Goal: Communication & Community: Answer question/provide support

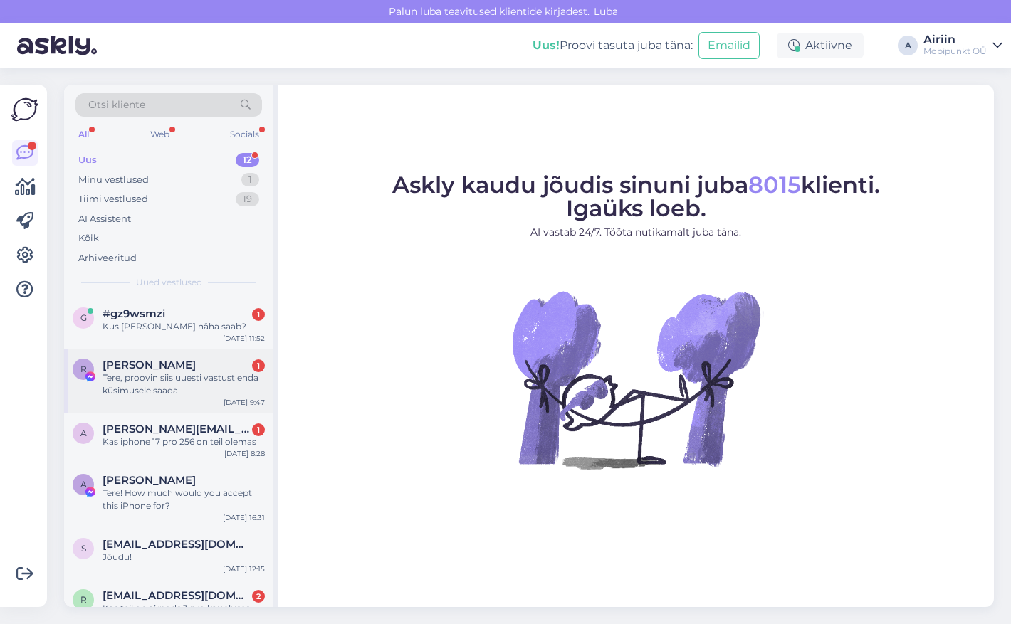
click at [187, 379] on div "Tere, proovin siis uuesti vastust enda küsimusele saada" at bounding box center [184, 385] width 162 height 26
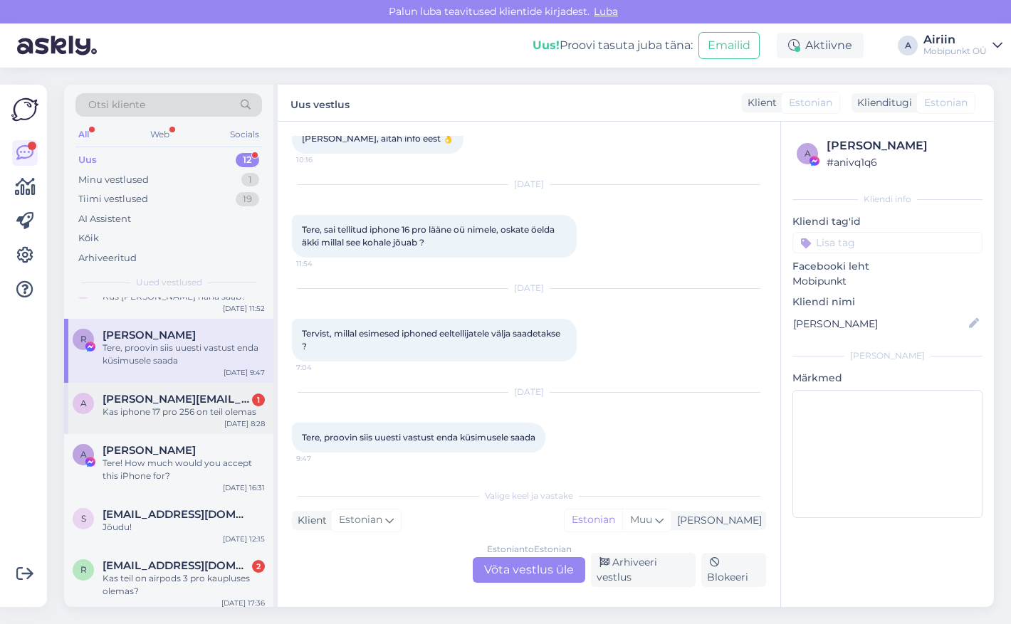
scroll to position [43, 0]
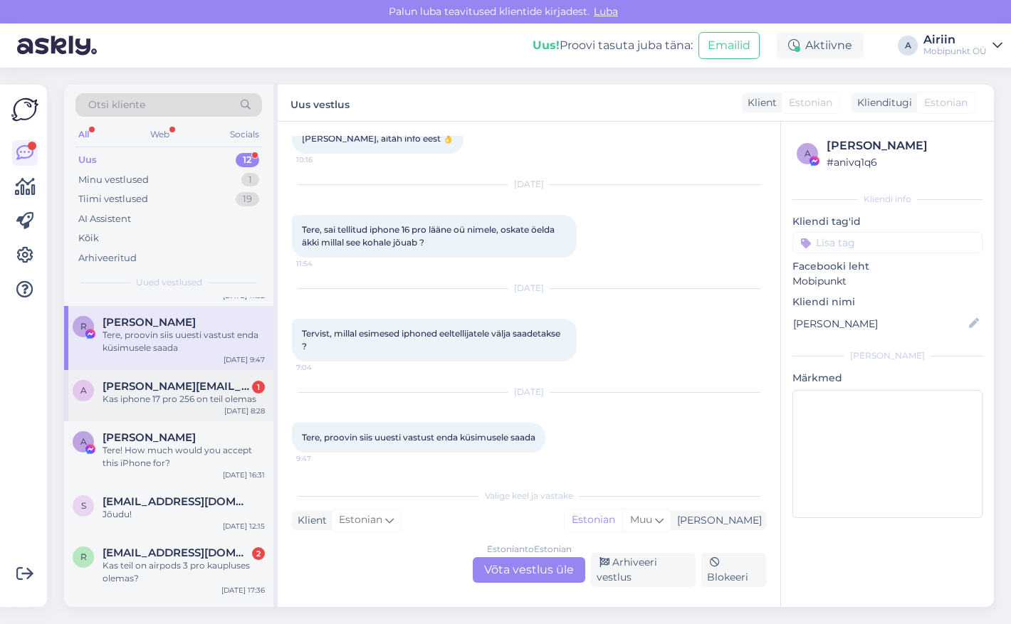
click at [183, 414] on div "a [PERSON_NAME][EMAIL_ADDRESS][DOMAIN_NAME] 1 Kas iphone 17 pro 256 on teil ole…" at bounding box center [168, 395] width 209 height 51
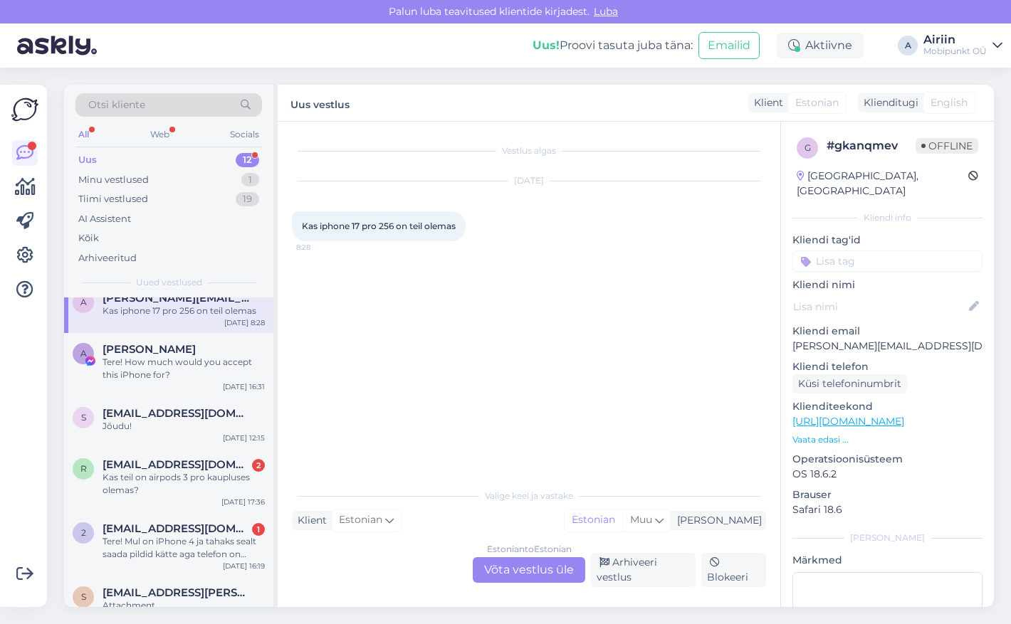
scroll to position [246, 0]
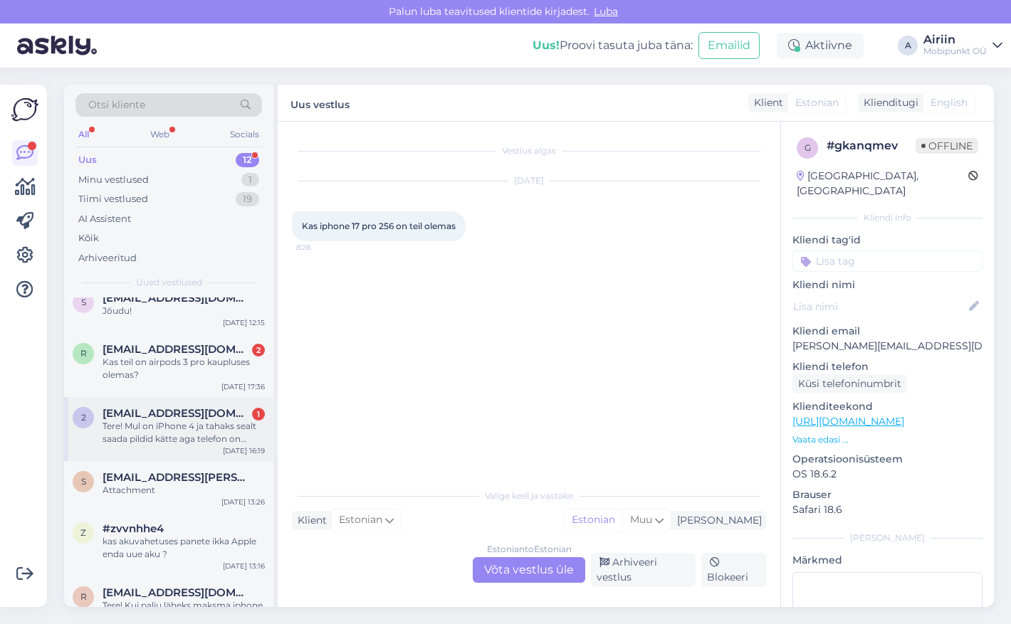
click at [183, 449] on div "2 [EMAIL_ADDRESS][DOMAIN_NAME] 1 Tere! Mul on iPhone 4 ja tahaks sealt saada pi…" at bounding box center [168, 429] width 209 height 64
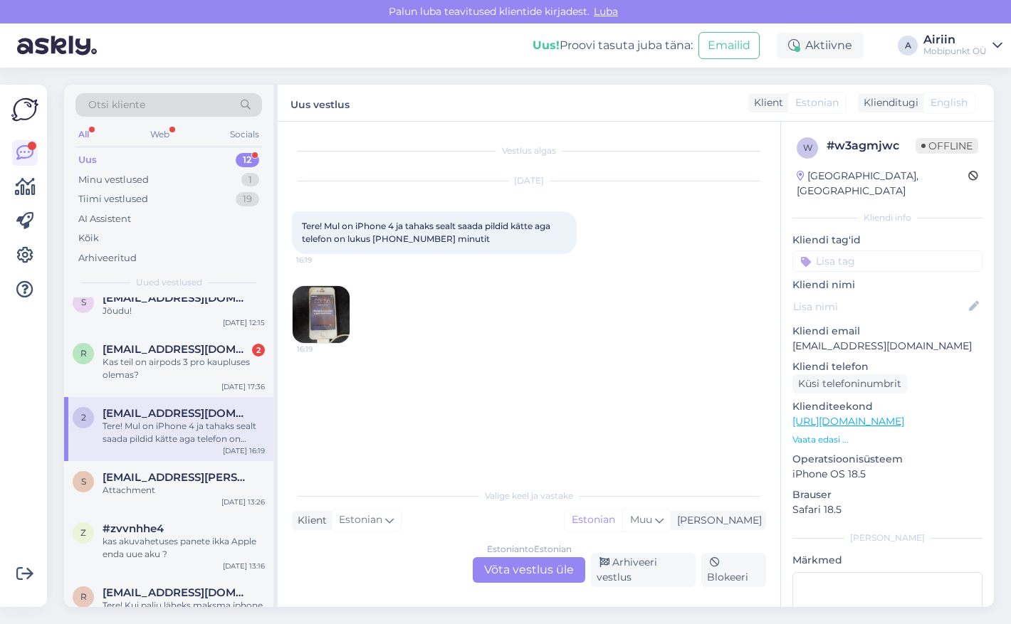
click at [327, 317] on img at bounding box center [321, 314] width 57 height 57
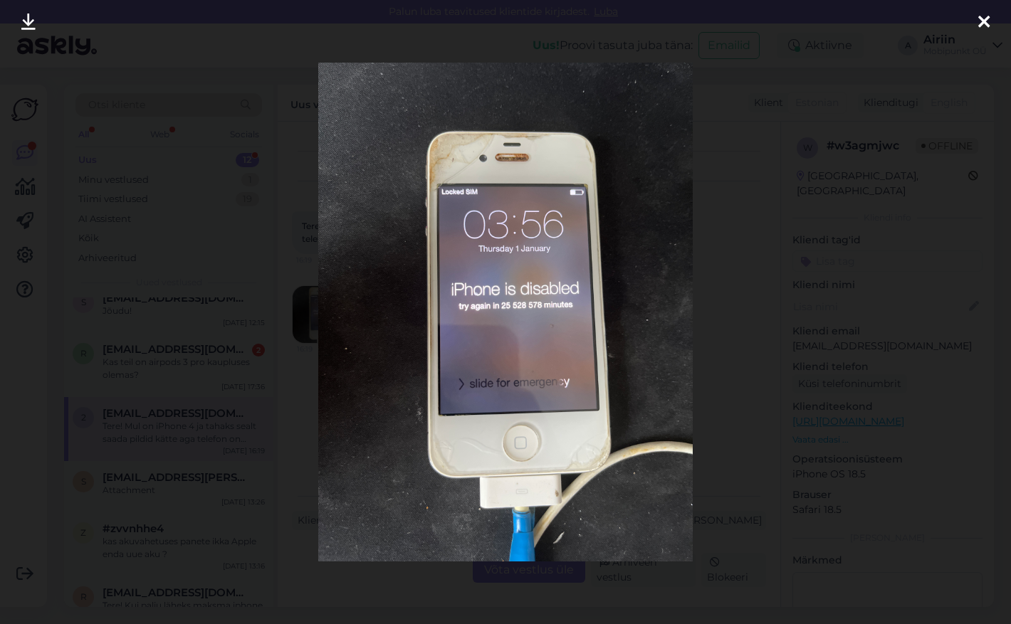
click at [841, 74] on div at bounding box center [505, 312] width 1011 height 624
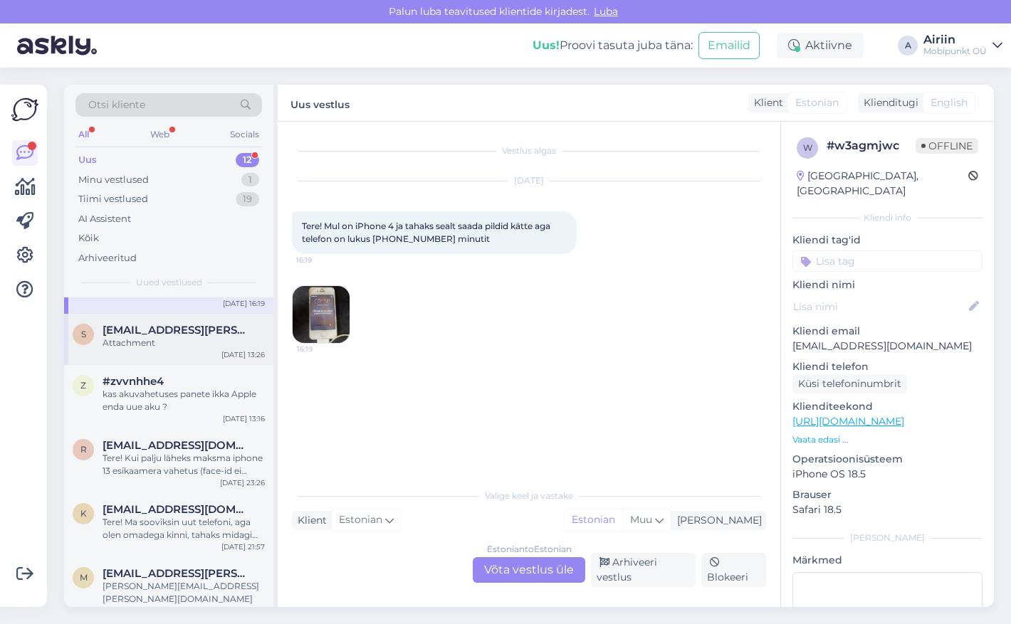
scroll to position [393, 0]
click at [187, 457] on div "Tere! Kui palju läheks maksma iphone 13 esikaamera vahetus (face-id ei tööta ka)" at bounding box center [184, 466] width 162 height 26
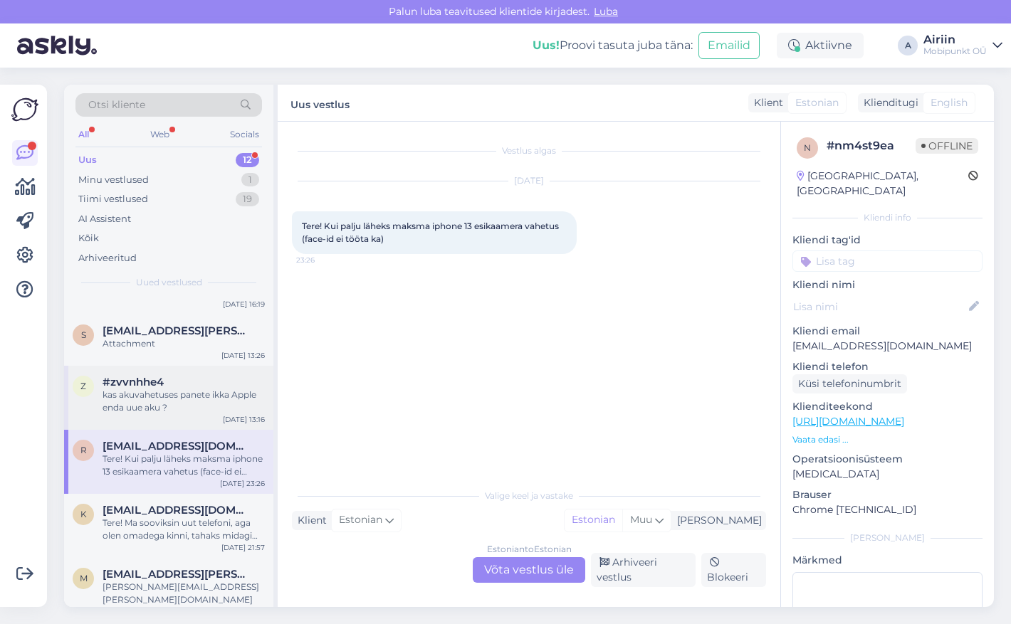
click at [192, 404] on div "kas akuvahetuses panete ikka Apple enda uue aku ?" at bounding box center [184, 402] width 162 height 26
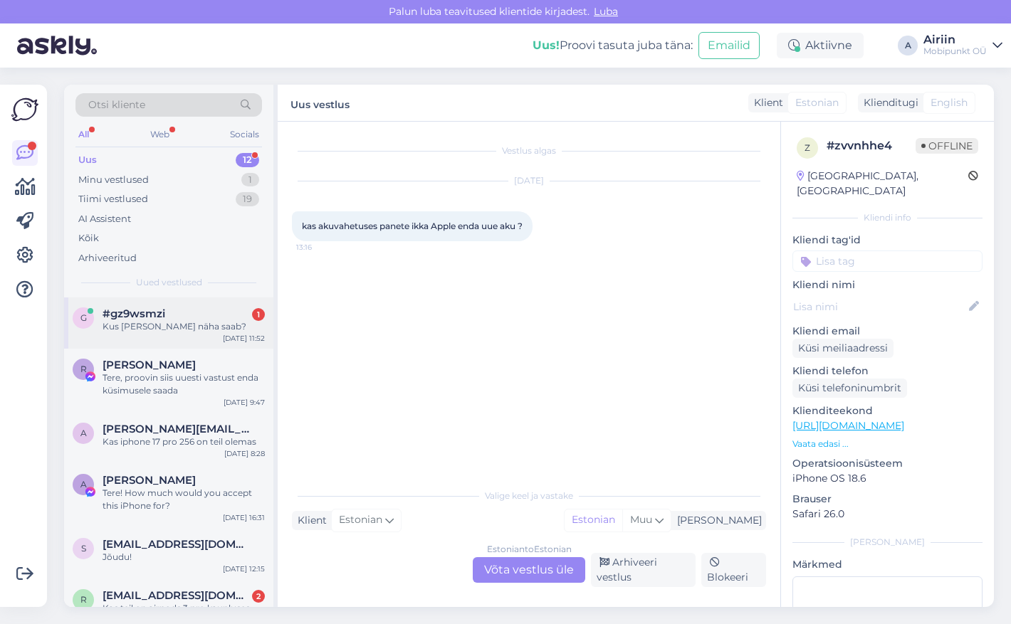
scroll to position [0, 0]
click at [185, 333] on div "g #gz9wsmzi 1 Kus [PERSON_NAME] näha saab? [DATE] 11:52" at bounding box center [168, 323] width 209 height 51
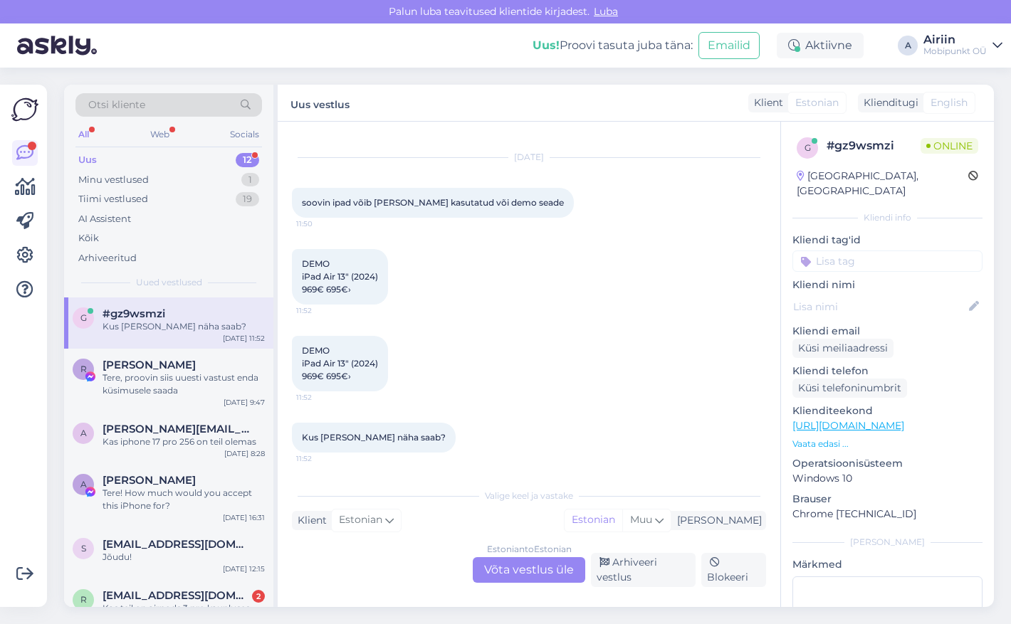
scroll to position [49, 0]
click at [884, 419] on link "[URL][DOMAIN_NAME]" at bounding box center [848, 425] width 112 height 13
click at [500, 573] on div "Estonian to Estonian Võta vestlus üle" at bounding box center [529, 571] width 113 height 26
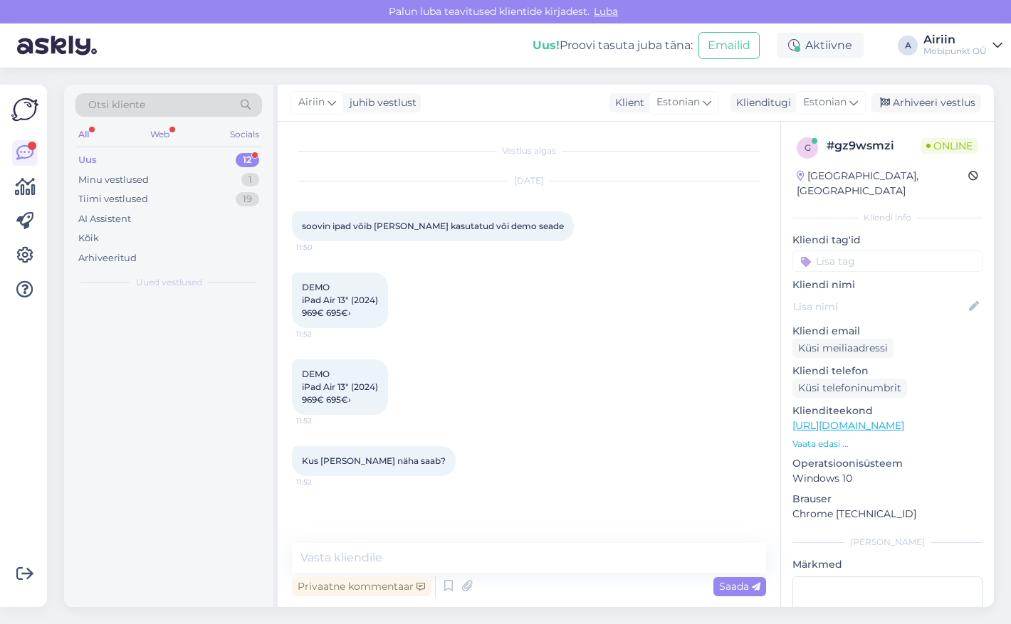
scroll to position [0, 0]
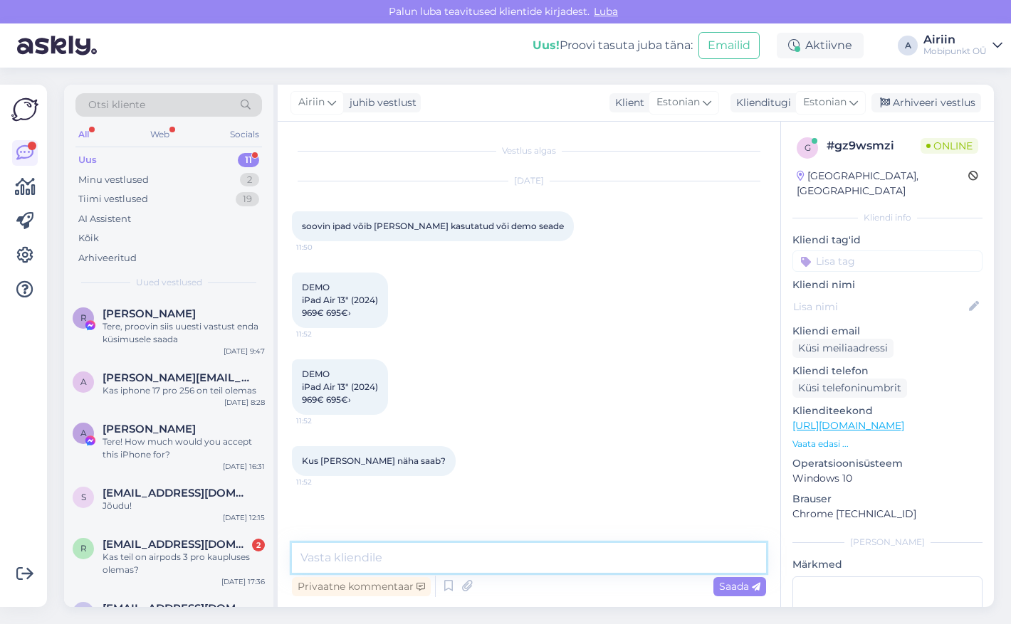
click at [493, 549] on textarea at bounding box center [529, 558] width 474 height 30
click at [483, 561] on textarea "Tere! Kahjuks on see konkreetne mudel laost otsa saanud" at bounding box center [529, 558] width 474 height 30
click at [699, 562] on textarea "Tere! Kahjuks on see konkreetne DEMO iPadi mudel laost otsa saanud" at bounding box center [529, 558] width 474 height 30
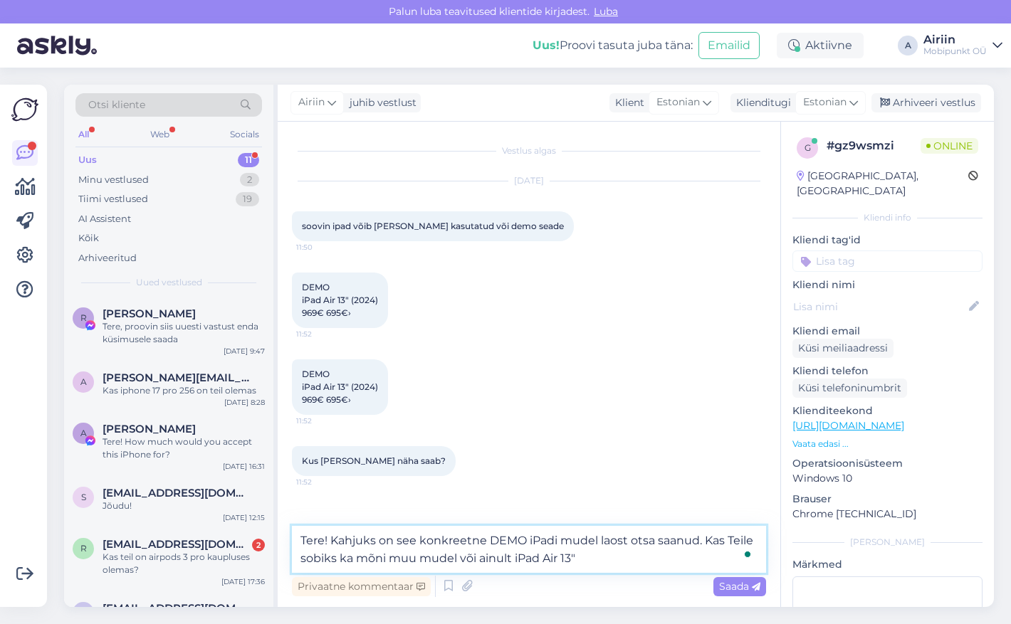
type textarea "Tere! Kahjuks on see konkreetne DEMO iPadi mudel laost otsa saanud. Kas Teile s…"
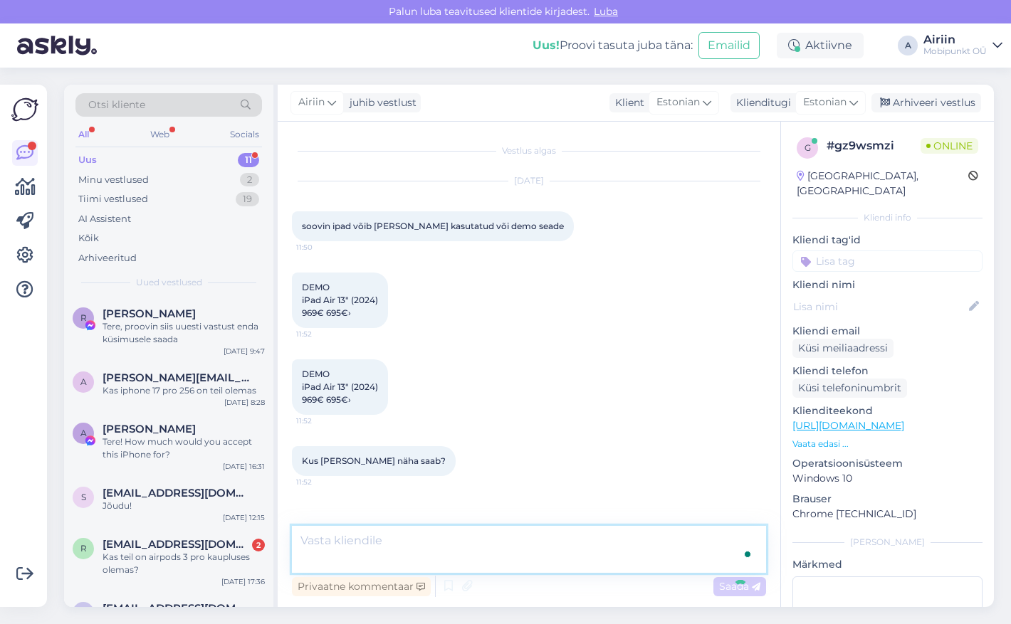
scroll to position [74, 0]
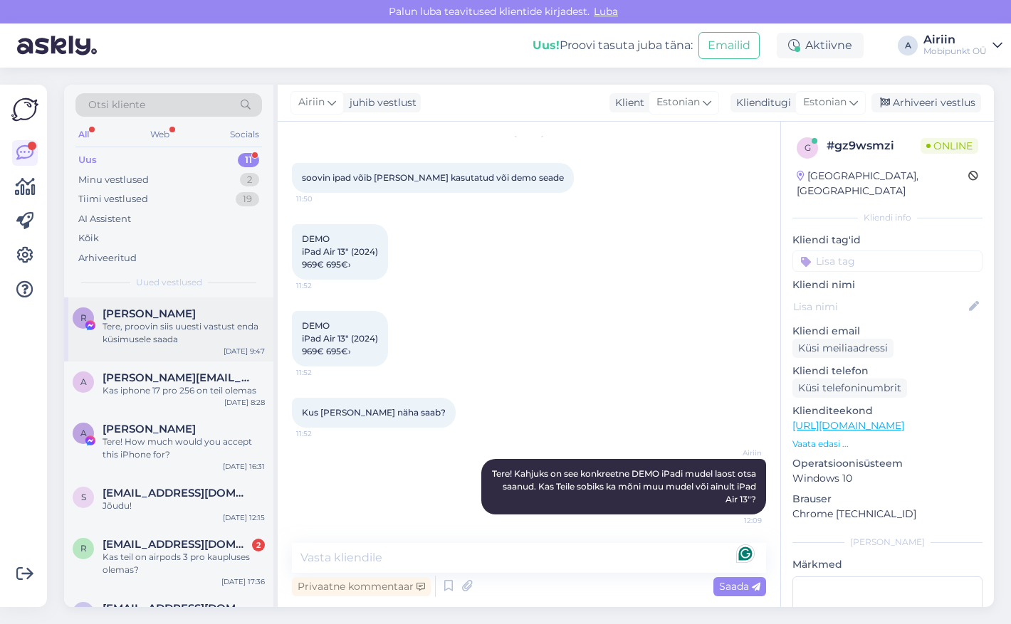
click at [198, 350] on div "R [PERSON_NAME] Tere, proovin siis uuesti vastust enda küsimusele saada [DATE] …" at bounding box center [168, 330] width 209 height 64
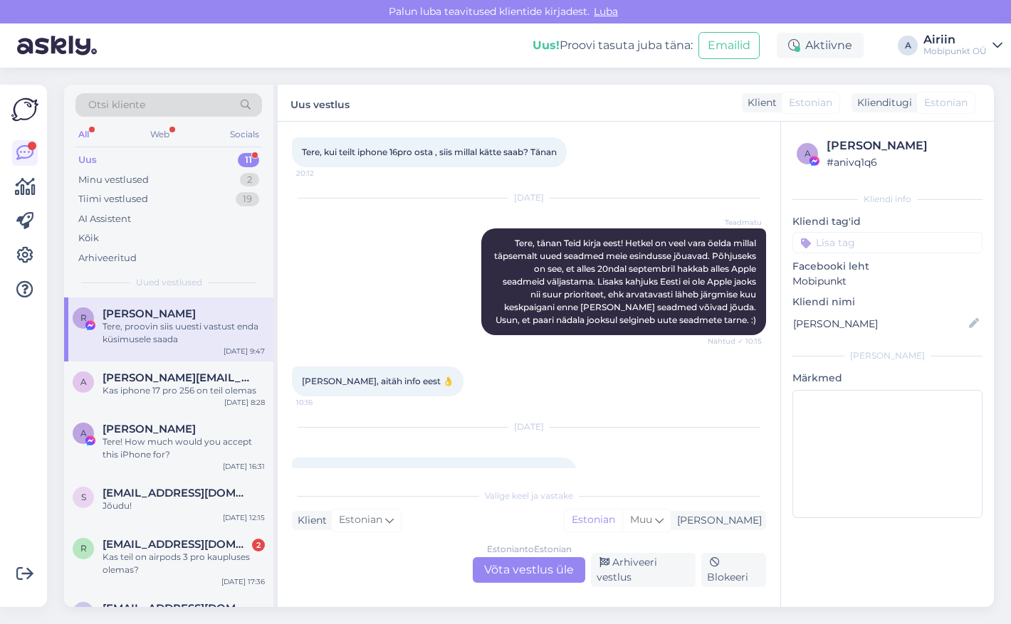
scroll to position [317, 0]
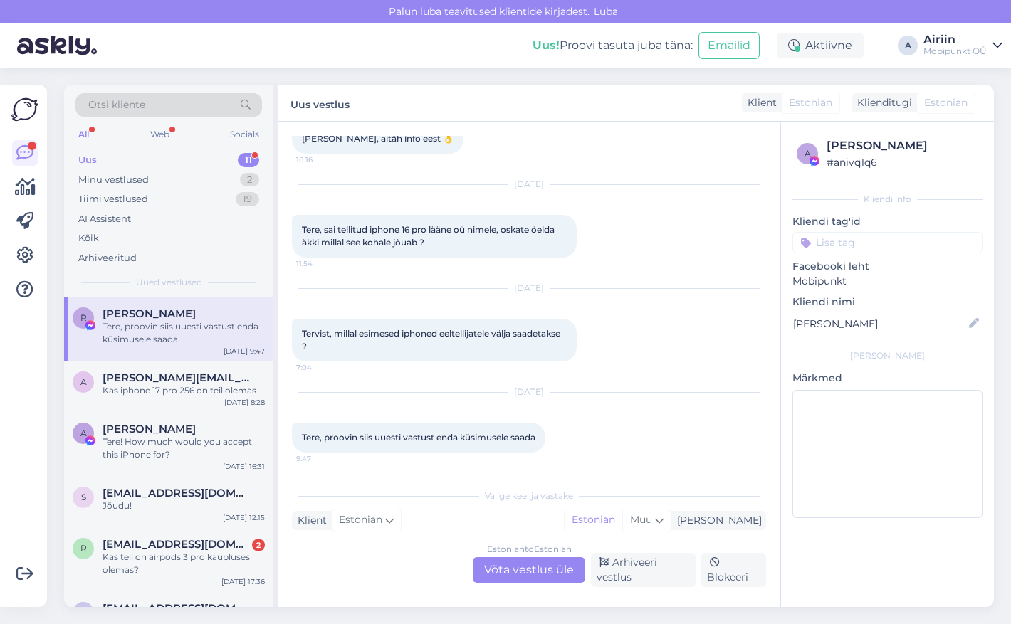
click at [506, 572] on div "Estonian to Estonian Võta vestlus üle" at bounding box center [529, 571] width 113 height 26
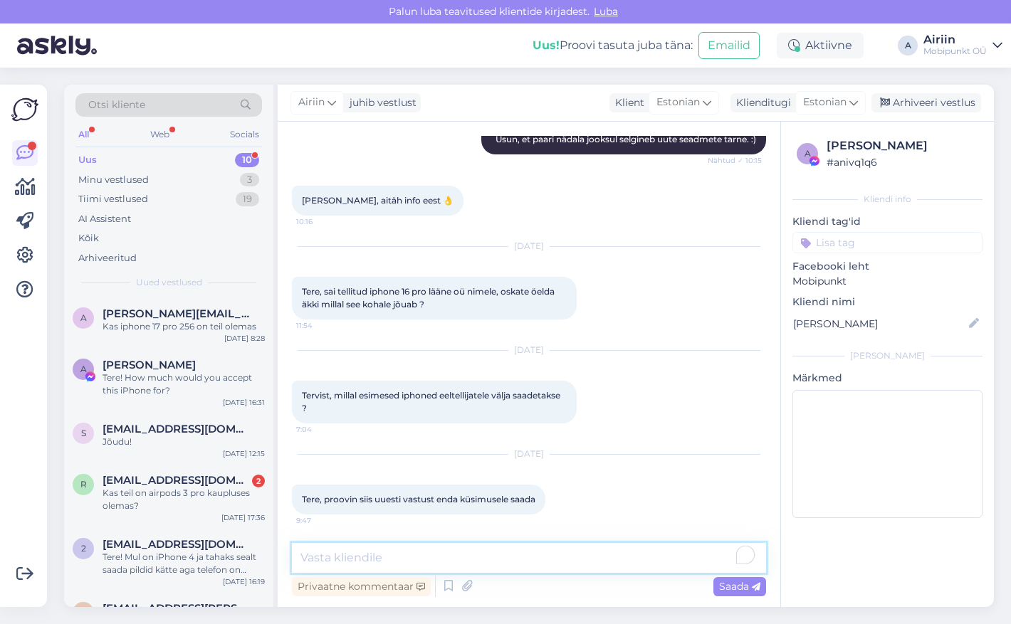
click at [503, 568] on textarea at bounding box center [529, 558] width 474 height 30
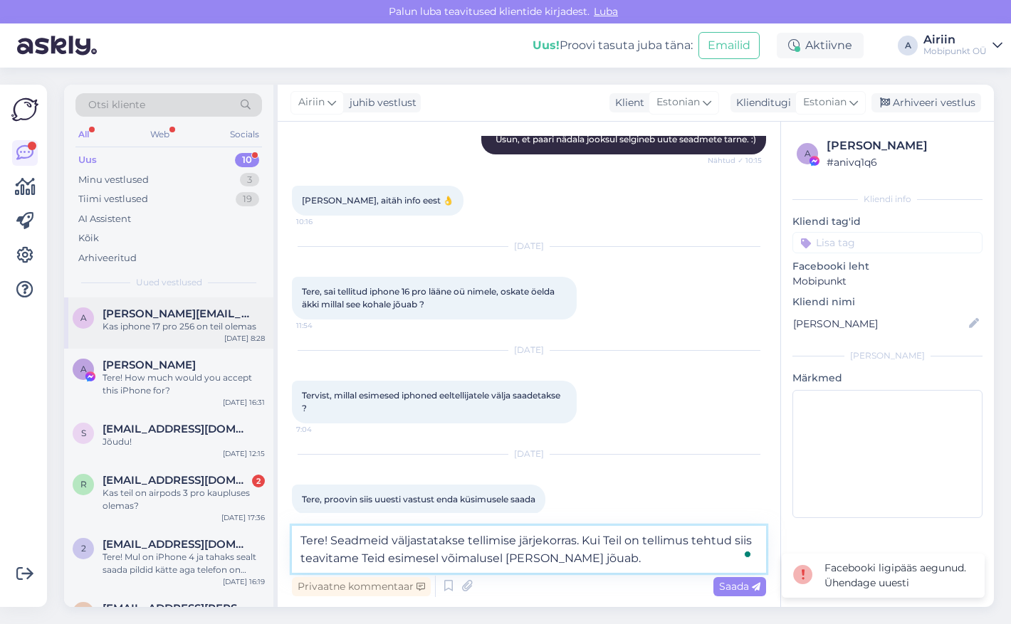
type textarea "Tere! Seadmeid väljastatakse tellimise järjekorras. Kui Teil on tellimus tehtud…"
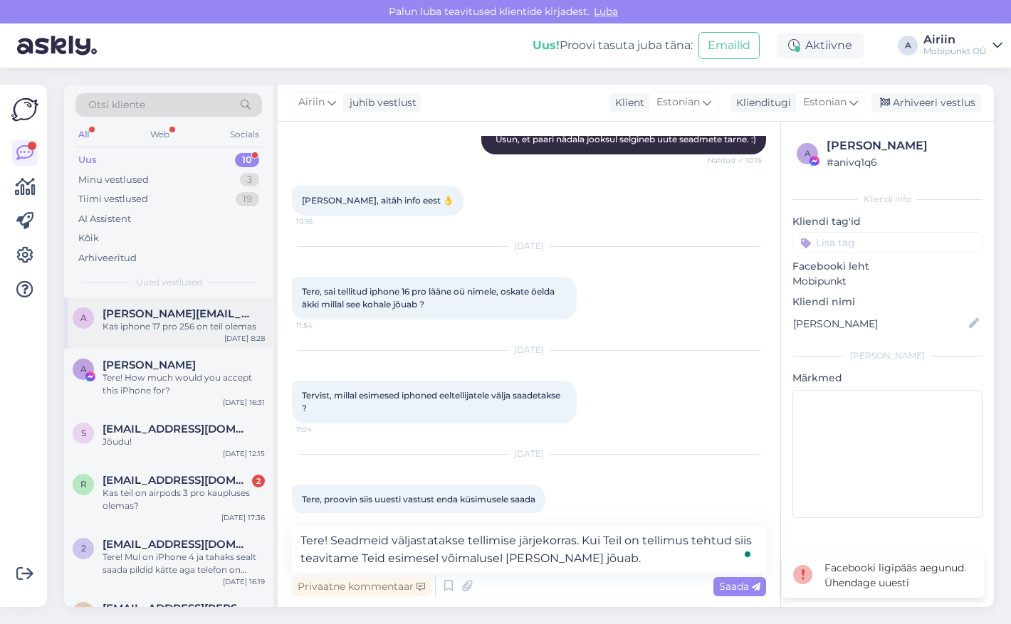
click at [183, 338] on div "a [PERSON_NAME][EMAIL_ADDRESS][DOMAIN_NAME] Kas iphone 17 pro 256 on teil olema…" at bounding box center [168, 323] width 209 height 51
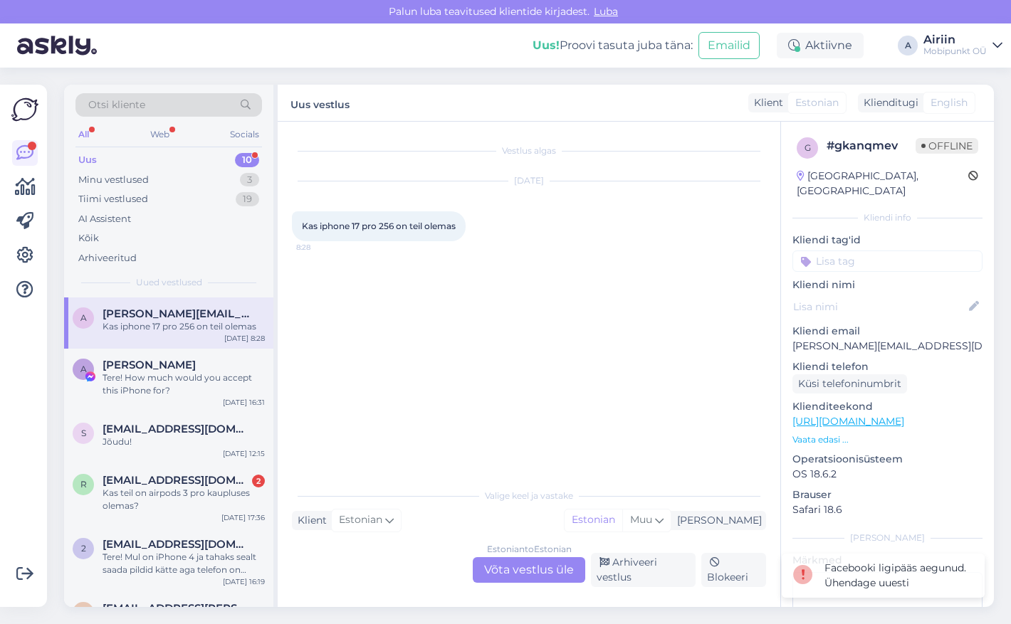
scroll to position [0, 0]
click at [215, 356] on div "A [PERSON_NAME] Tere! How much would you accept this iPhone for? [DATE] 16:31" at bounding box center [168, 381] width 209 height 64
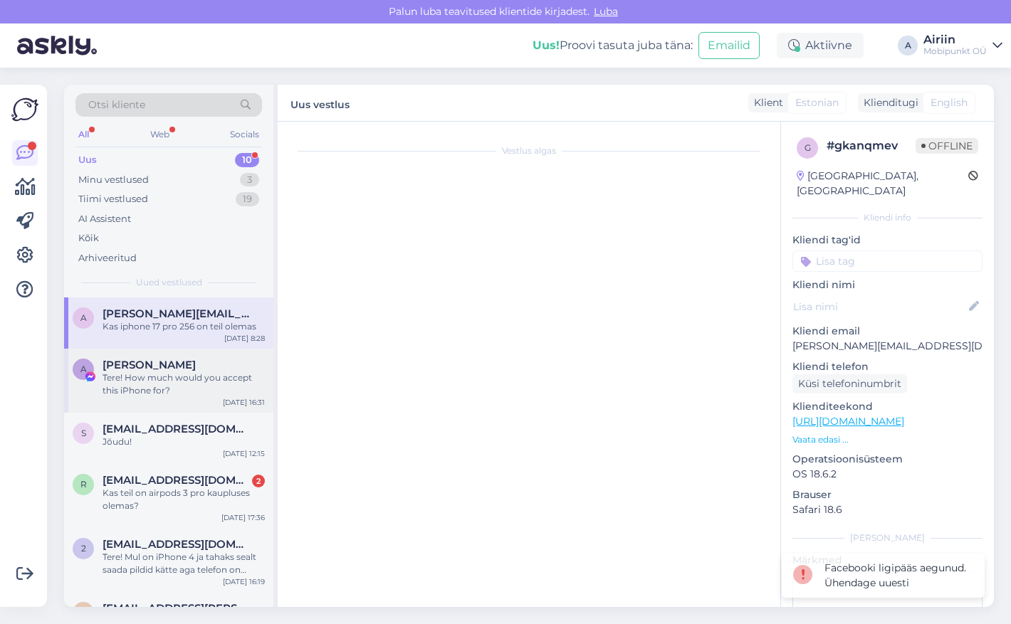
scroll to position [532, 0]
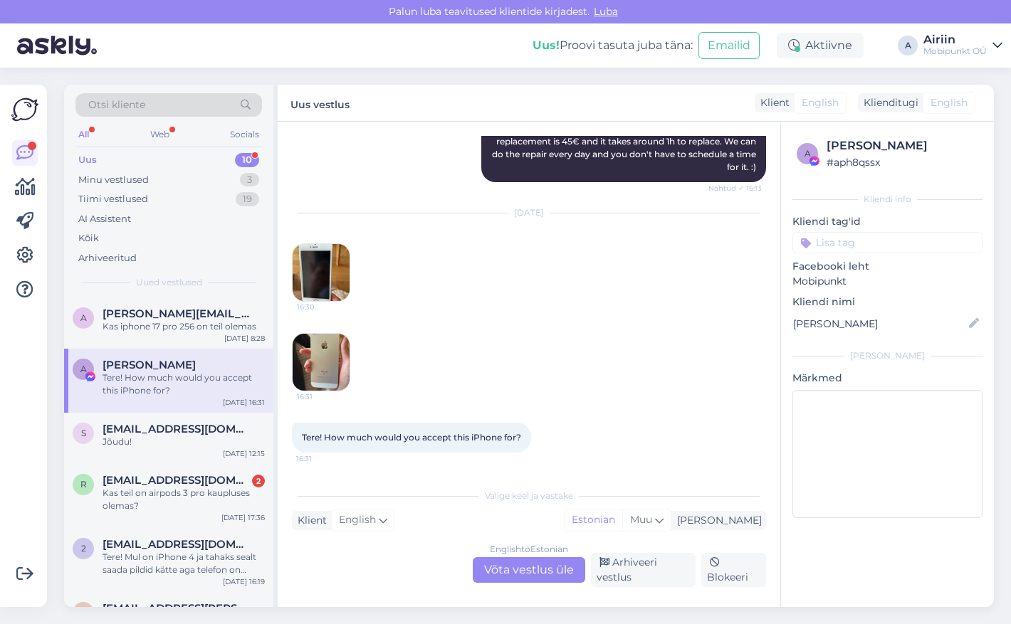
click at [332, 281] on img at bounding box center [321, 272] width 57 height 57
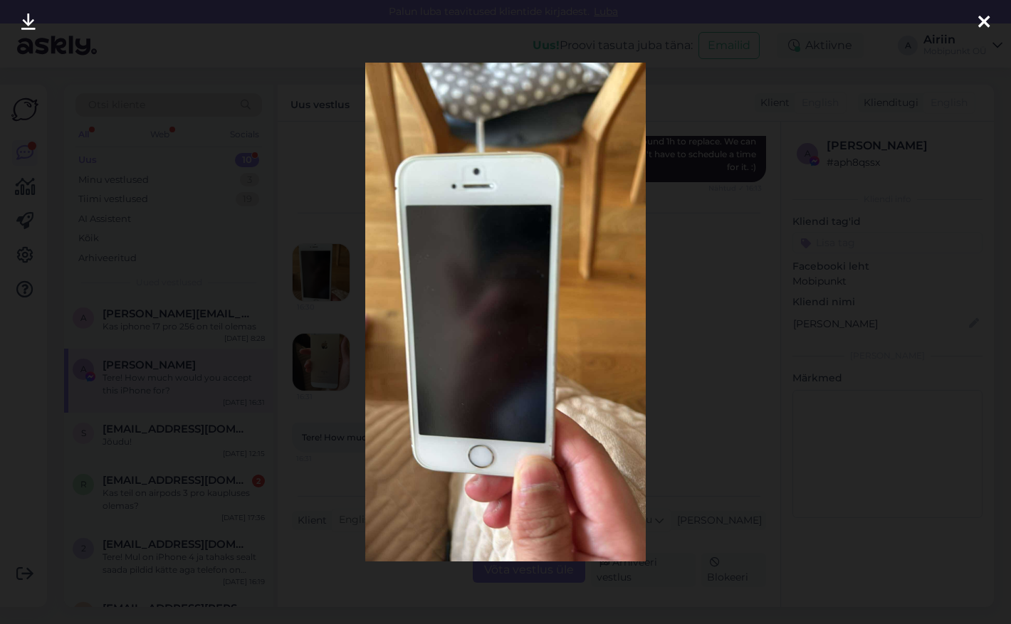
click at [745, 209] on div at bounding box center [505, 312] width 1011 height 624
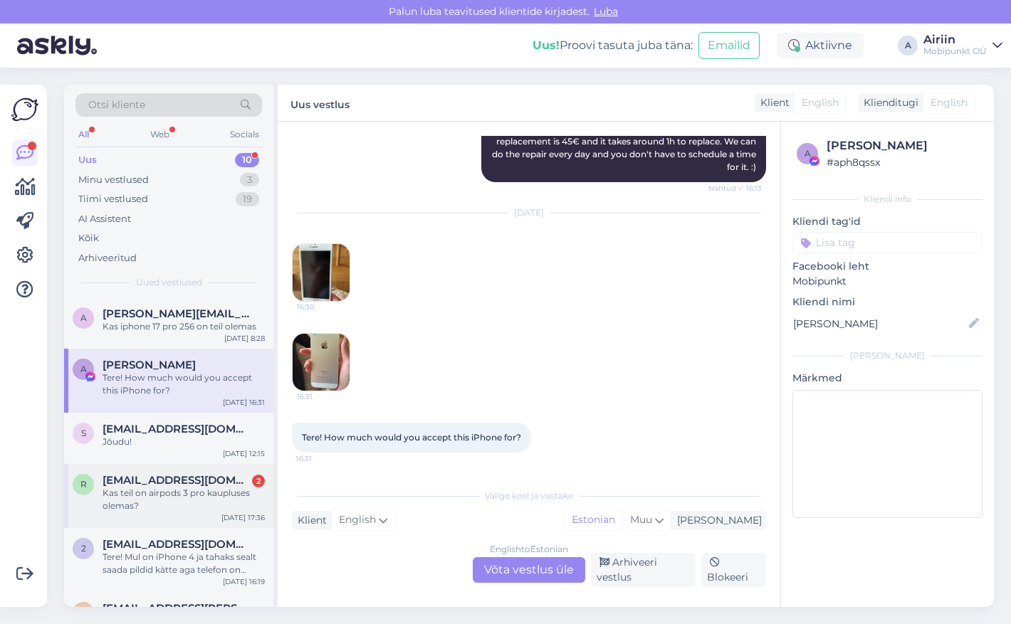
click at [212, 475] on span "[EMAIL_ADDRESS][DOMAIN_NAME]" at bounding box center [177, 480] width 148 height 13
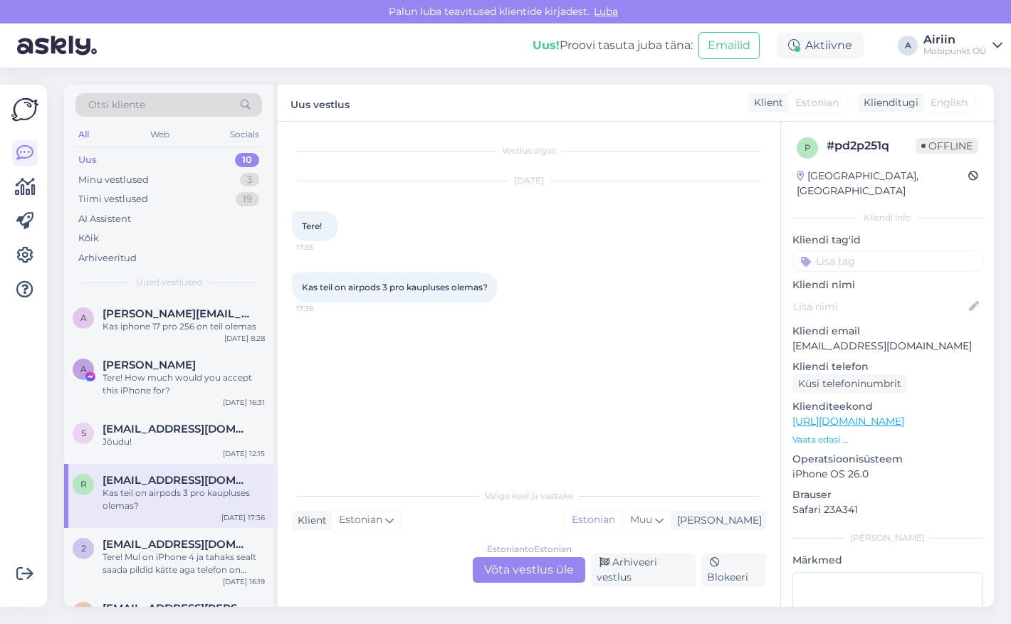
scroll to position [0, 0]
click at [501, 570] on div "Estonian to Estonian Võta vestlus üle" at bounding box center [529, 571] width 113 height 26
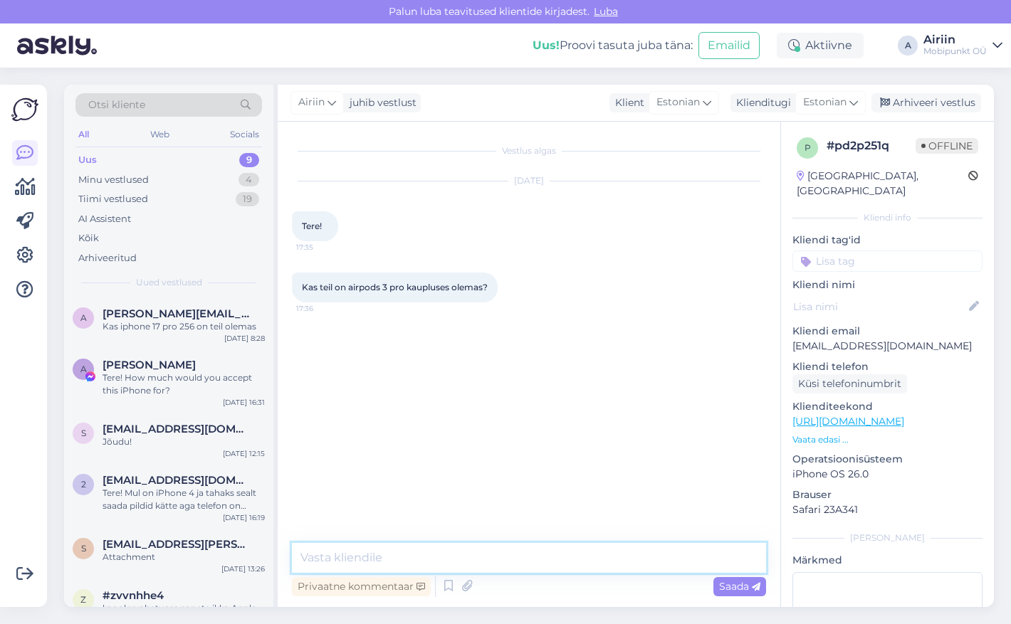
click at [493, 557] on textarea at bounding box center [529, 558] width 474 height 30
type textarea "Tere! Hetkel veel mitte."
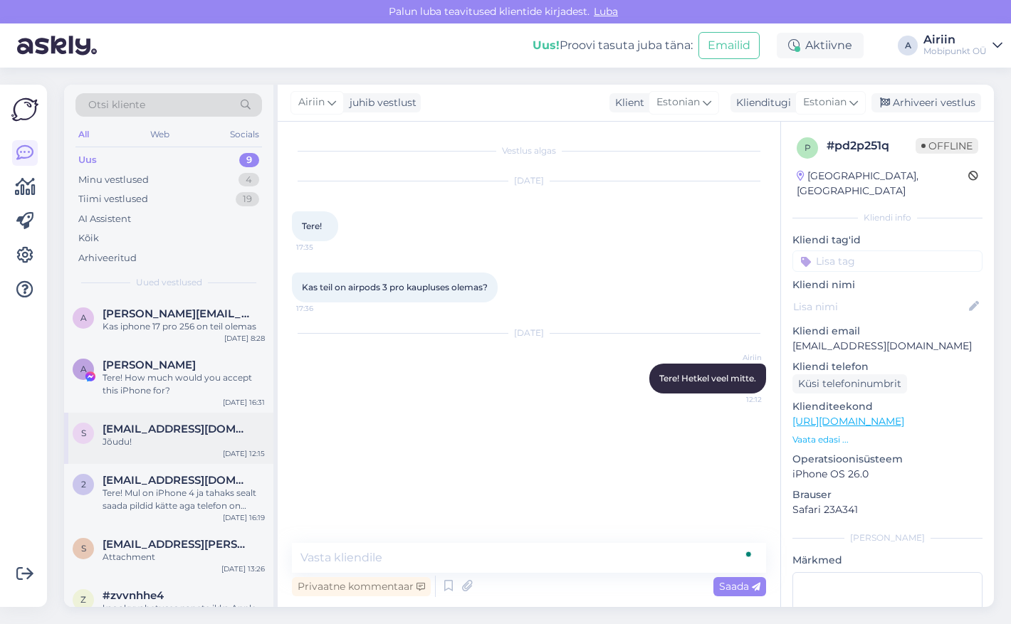
click at [214, 436] on div "Jõudu!" at bounding box center [184, 442] width 162 height 13
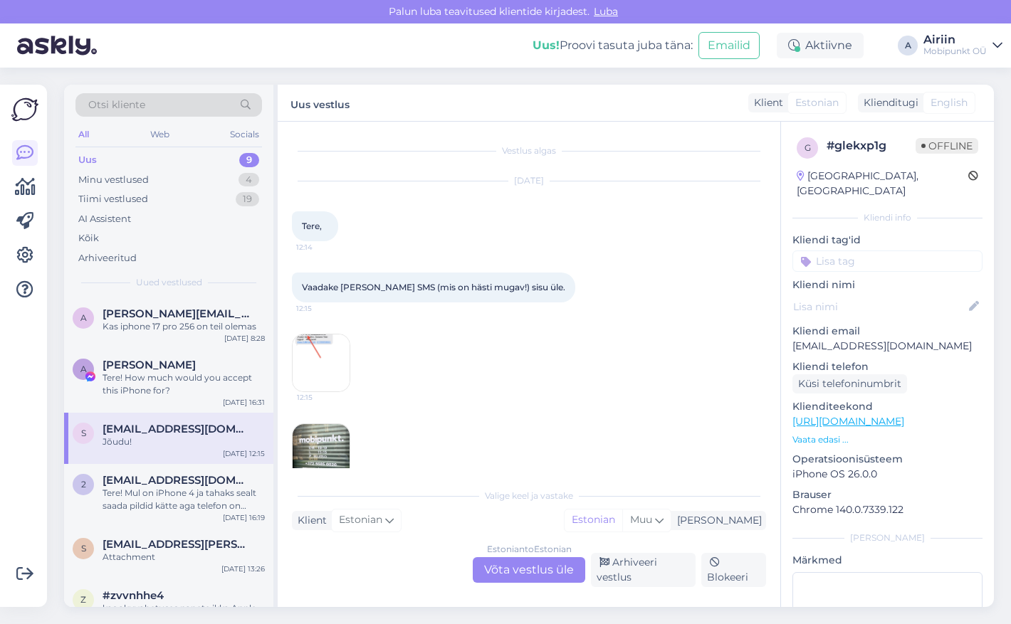
scroll to position [90, 0]
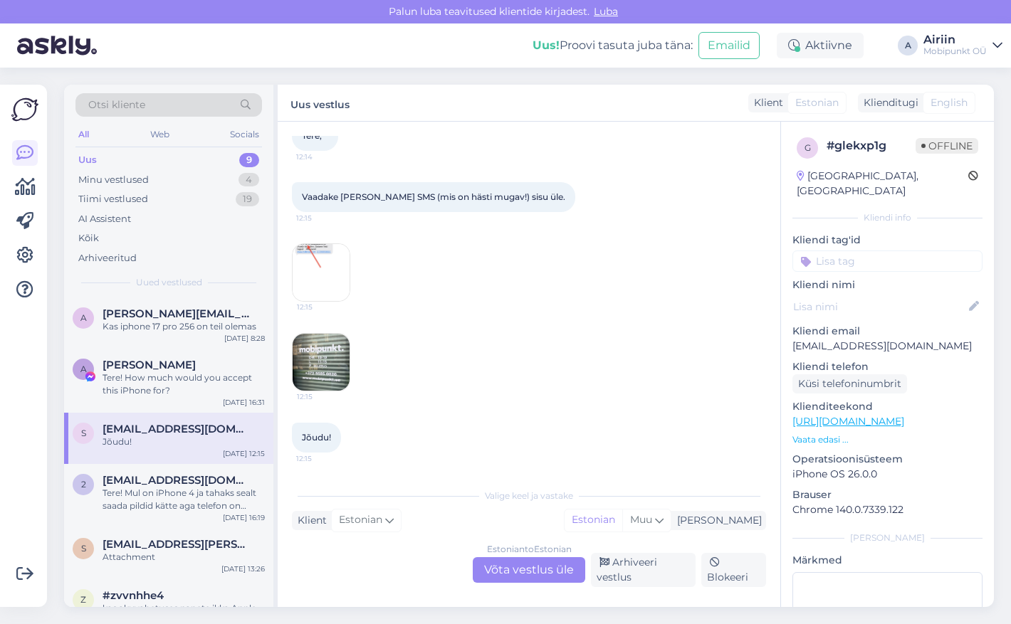
click at [323, 261] on img at bounding box center [321, 272] width 57 height 57
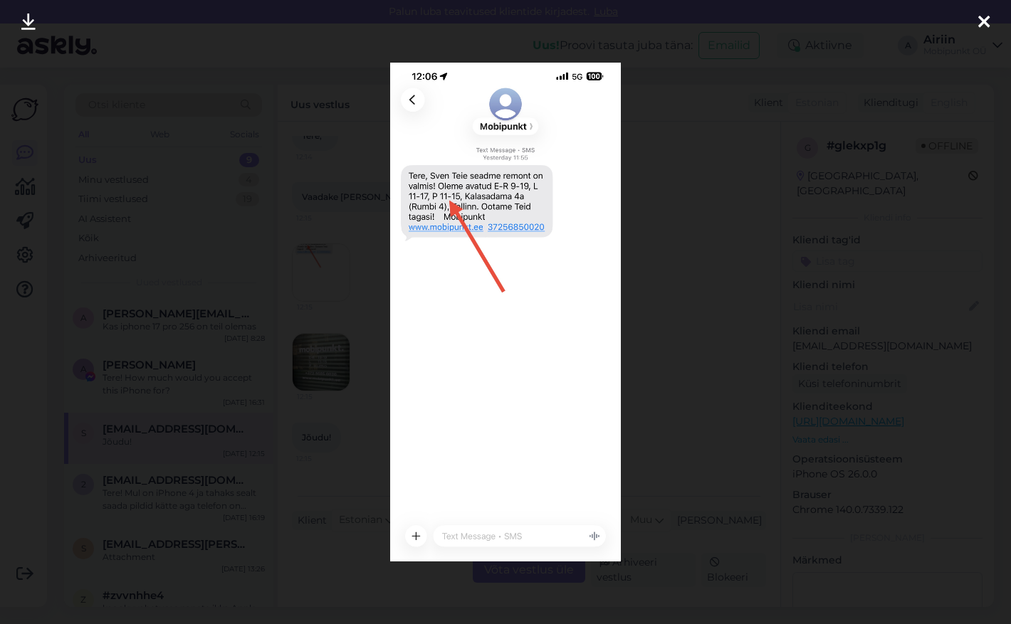
click at [665, 188] on div at bounding box center [505, 312] width 1011 height 624
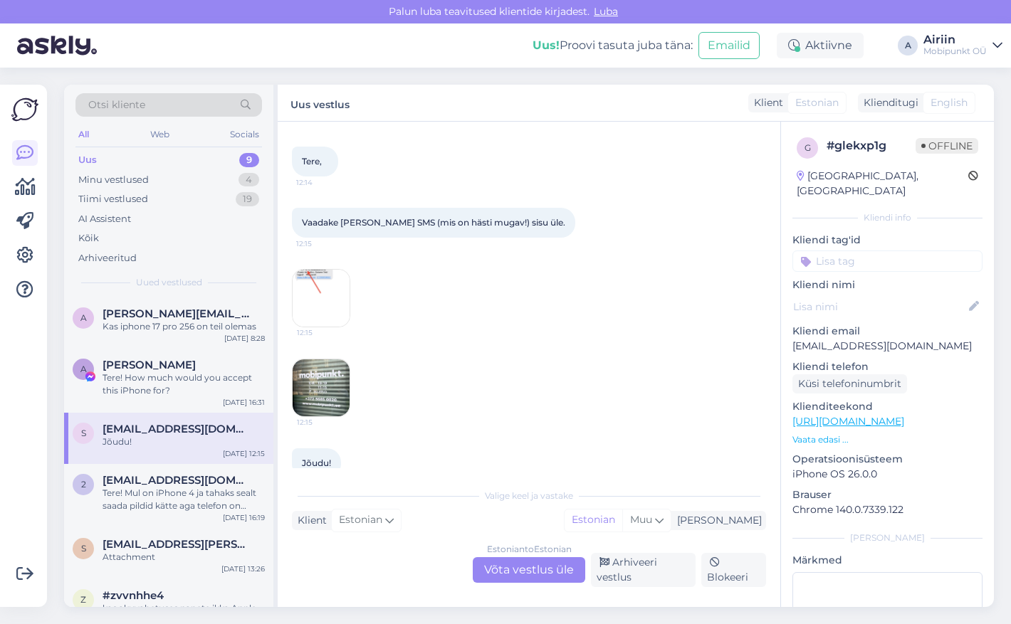
scroll to position [61, 0]
click at [317, 306] on img at bounding box center [321, 301] width 57 height 57
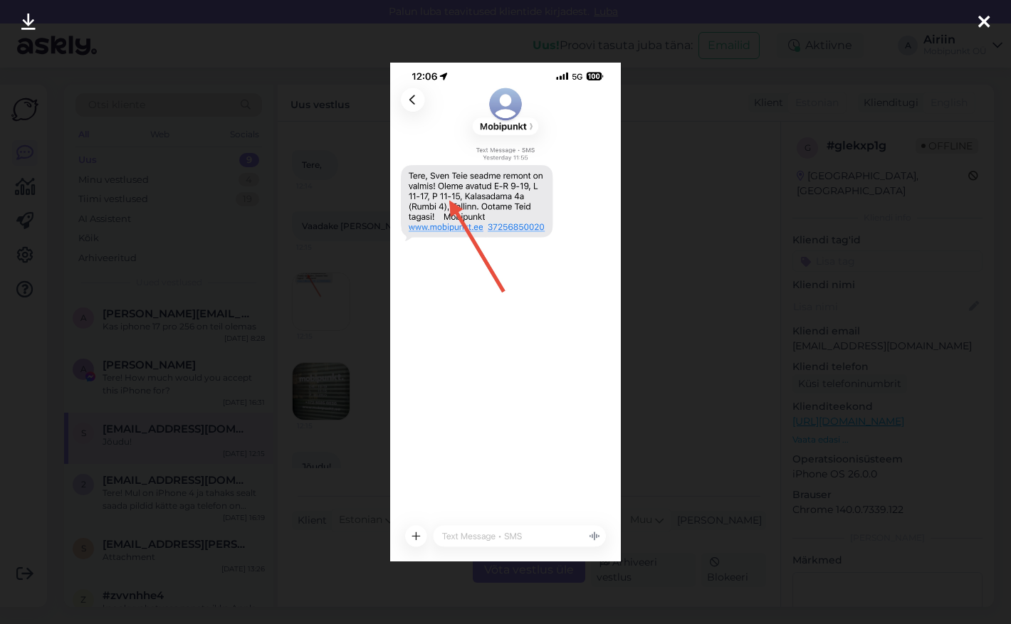
click at [709, 236] on div at bounding box center [505, 312] width 1011 height 624
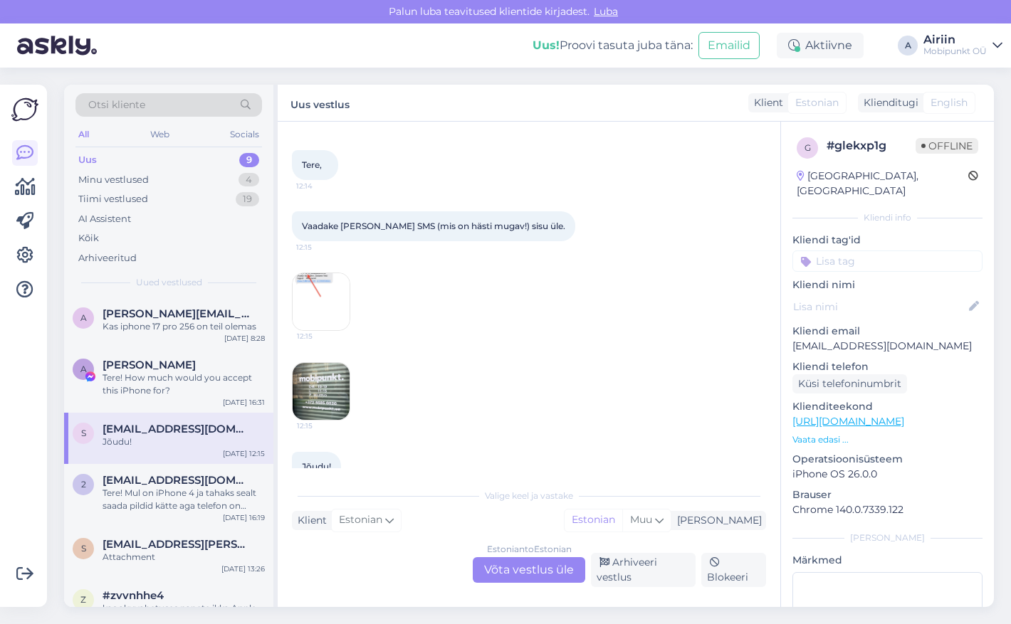
click at [305, 308] on img at bounding box center [321, 301] width 57 height 57
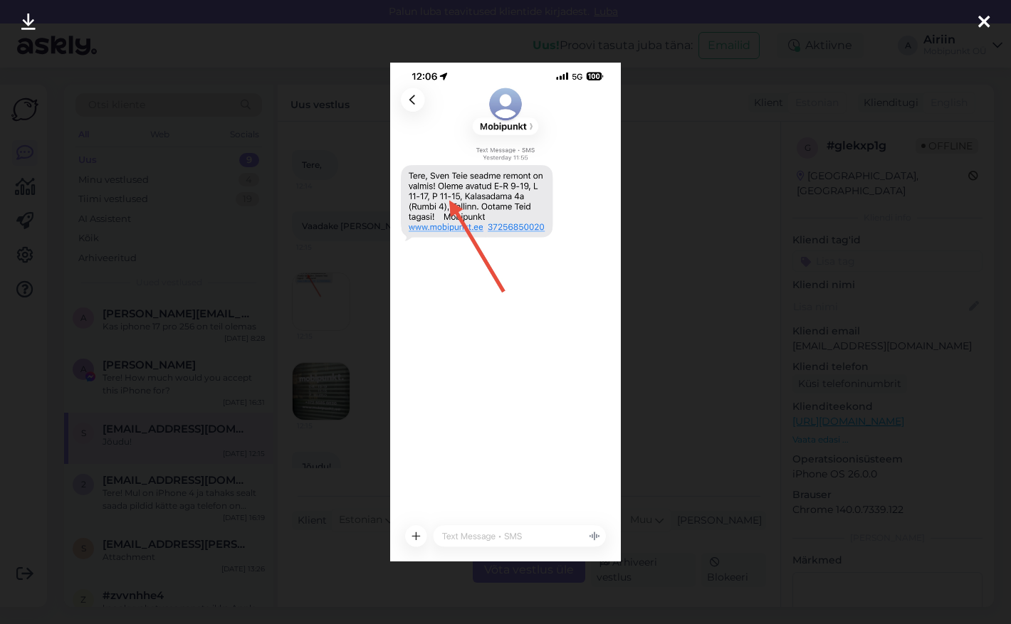
click at [650, 166] on div at bounding box center [505, 312] width 1011 height 624
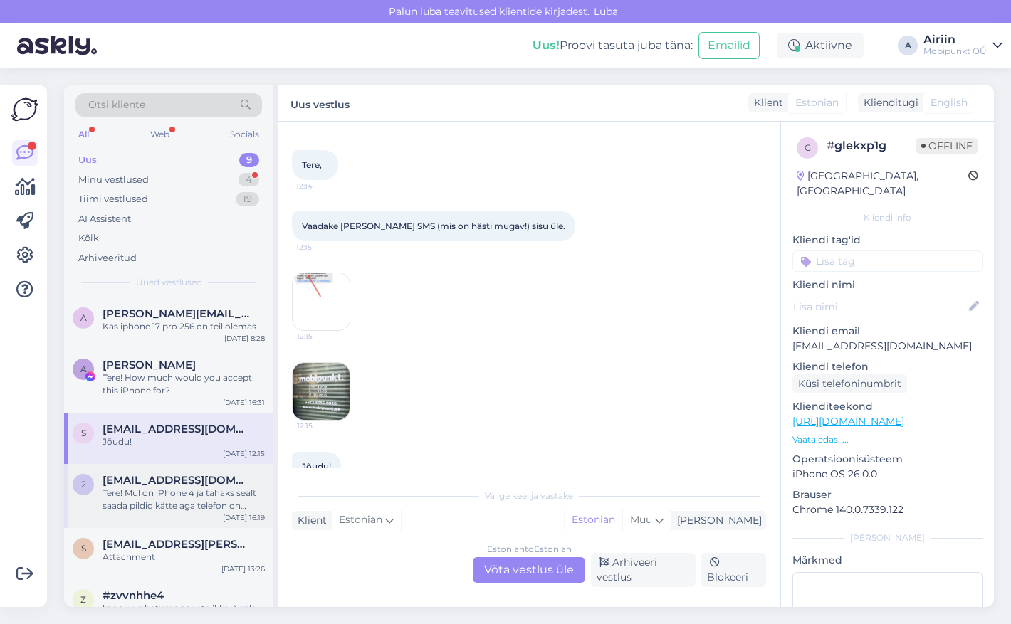
click at [174, 474] on span "[EMAIL_ADDRESS][DOMAIN_NAME]" at bounding box center [177, 480] width 148 height 13
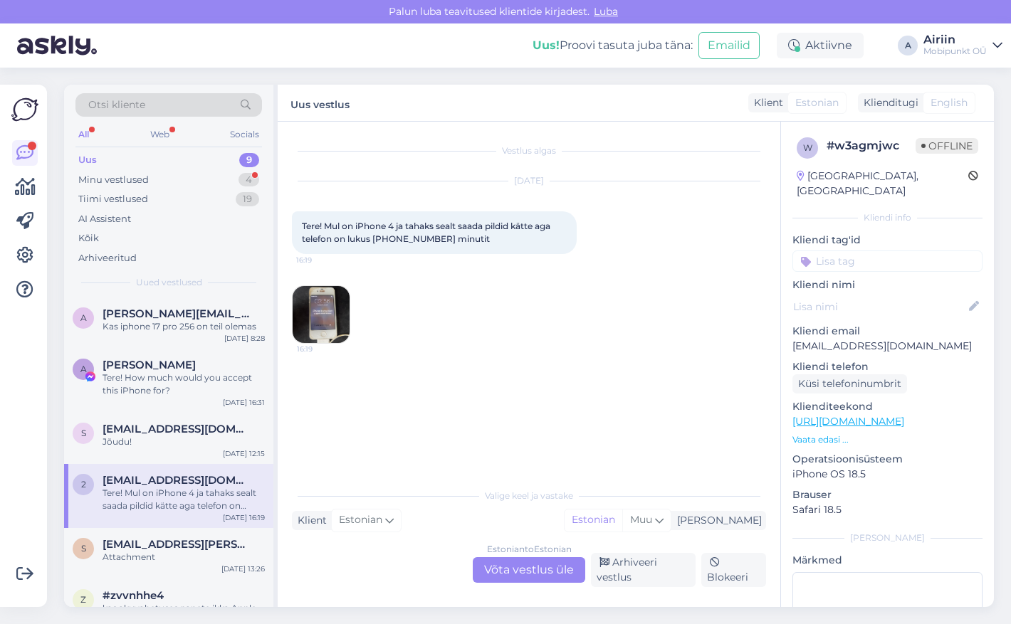
scroll to position [152, 0]
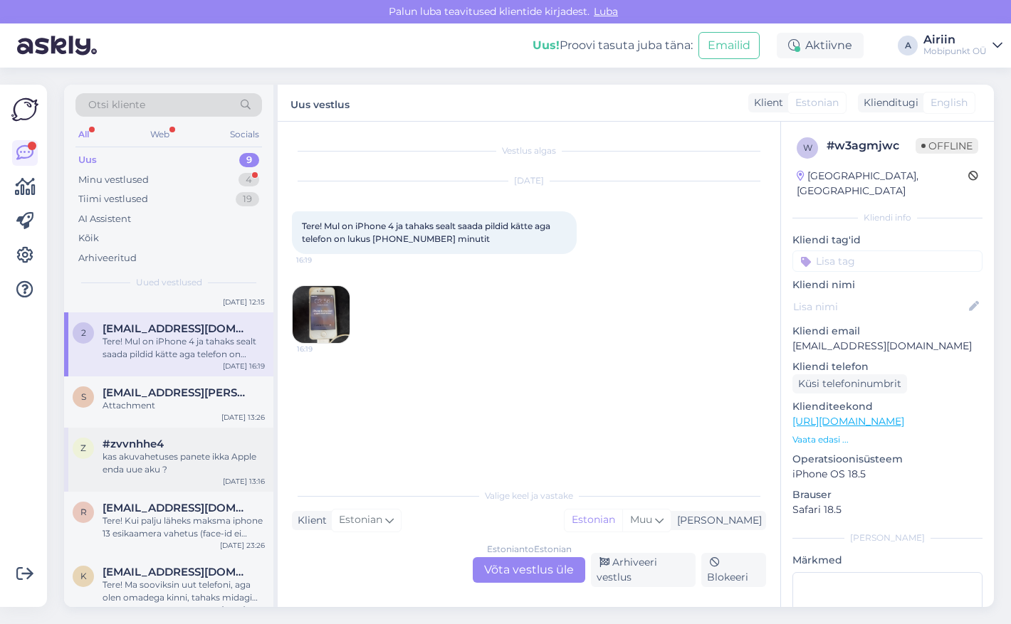
click at [187, 471] on div "kas akuvahetuses panete ikka Apple enda uue aku ?" at bounding box center [184, 464] width 162 height 26
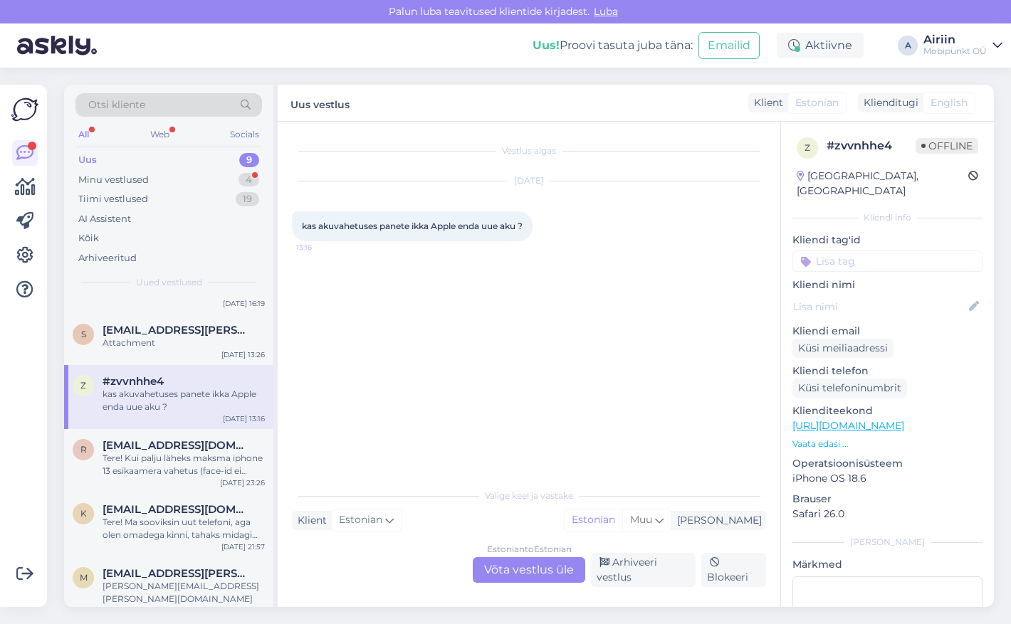
scroll to position [214, 0]
click at [615, 573] on div "Arhiveeri vestlus" at bounding box center [643, 570] width 105 height 34
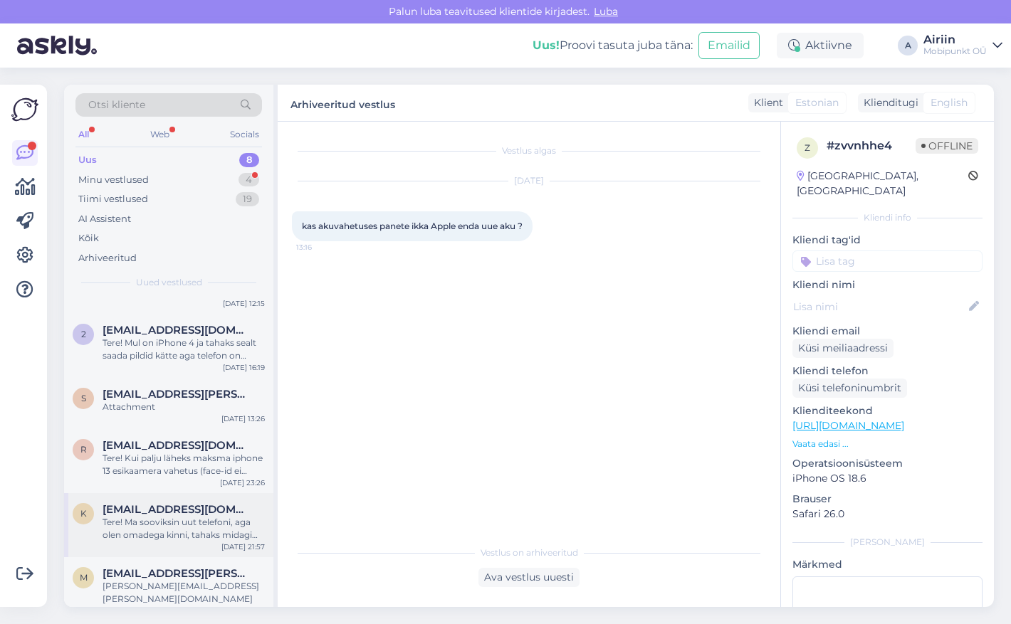
scroll to position [150, 0]
click at [202, 523] on div "Tere! Ma sooviksin uut telefoni, aga olen omadega kinni, tahaks midagi mis on k…" at bounding box center [184, 530] width 162 height 26
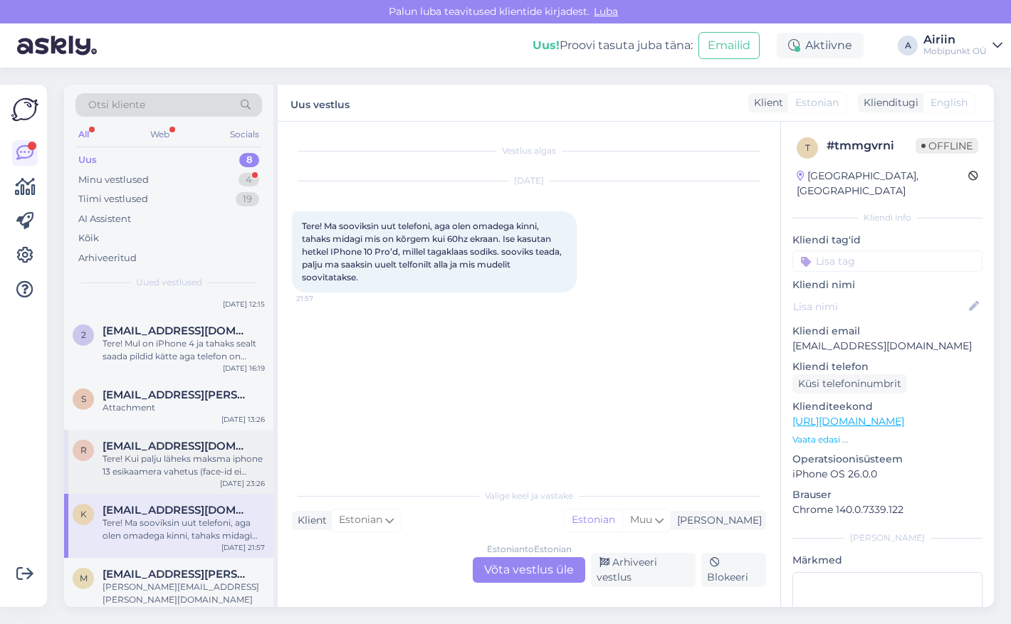
click at [225, 473] on div "Tere! Kui palju läheks maksma iphone 13 esikaamera vahetus (face-id ei tööta ka)" at bounding box center [184, 466] width 162 height 26
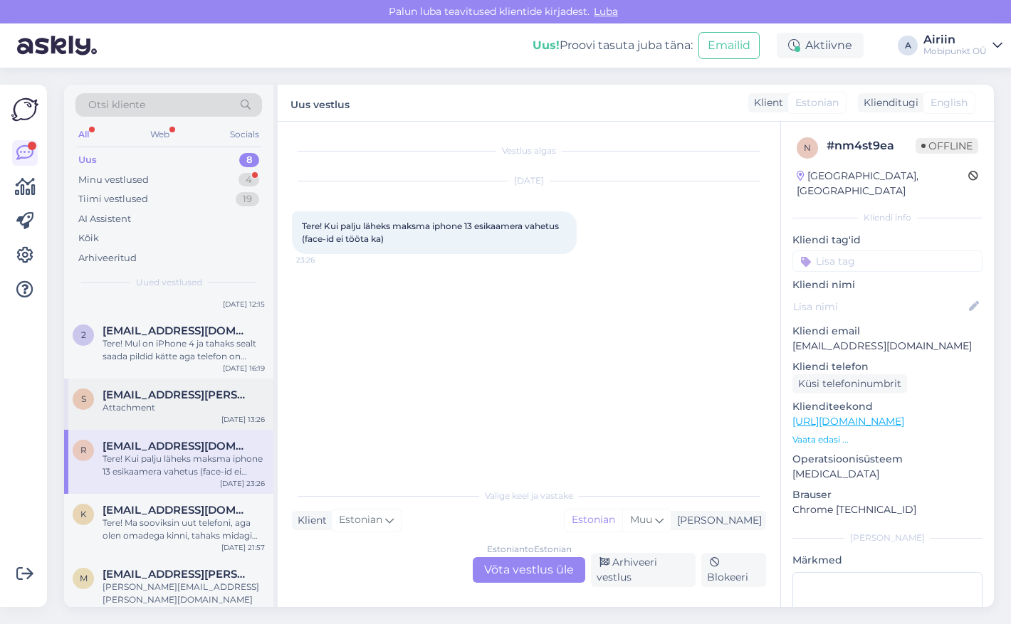
click at [242, 409] on div "Attachment" at bounding box center [184, 408] width 162 height 13
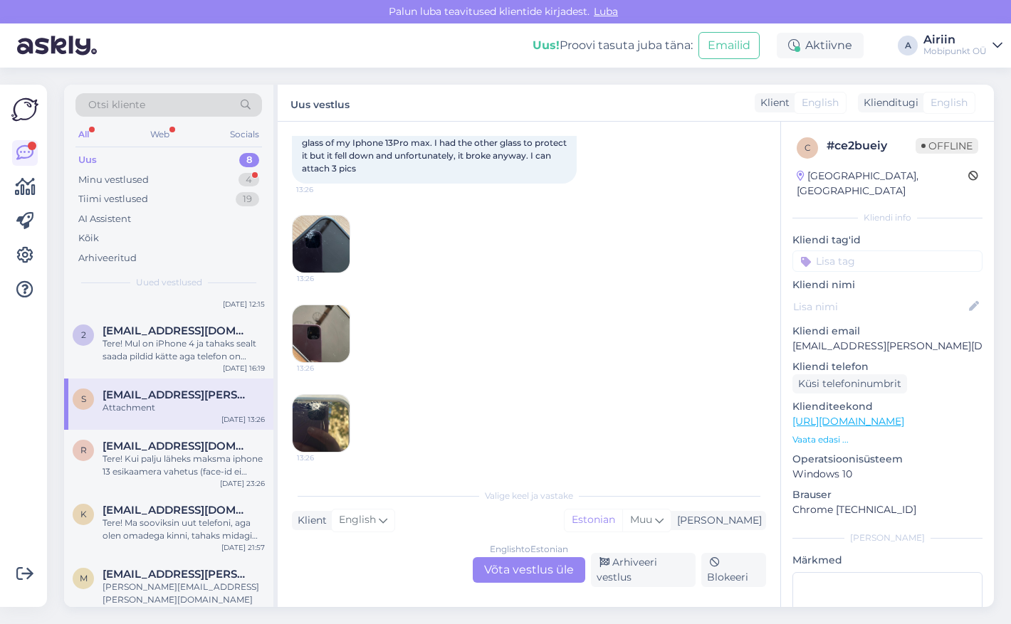
scroll to position [67, 0]
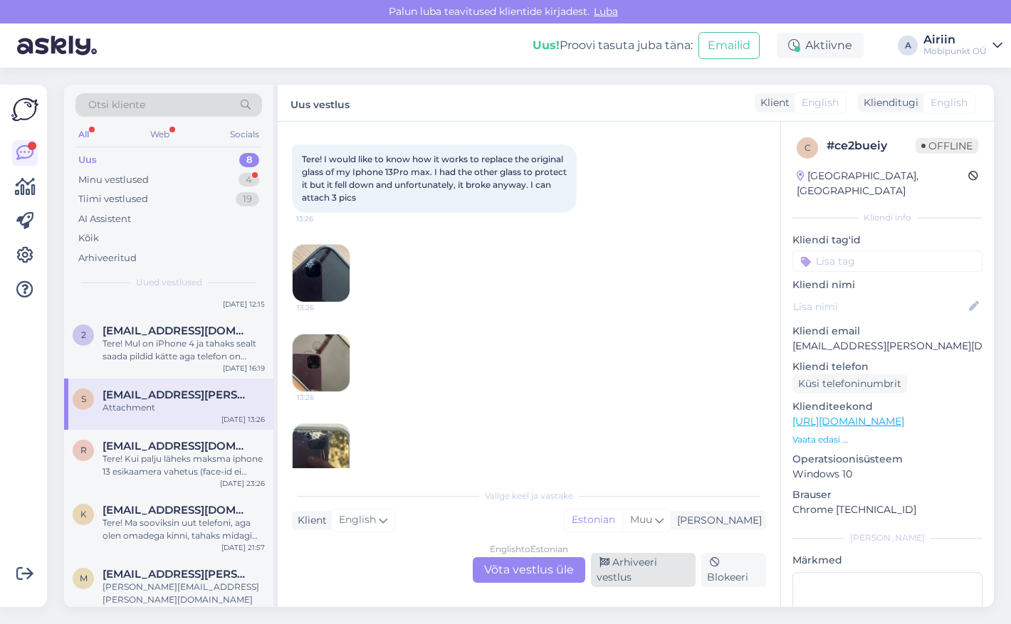
click at [633, 566] on div "Arhiveeri vestlus" at bounding box center [643, 570] width 105 height 34
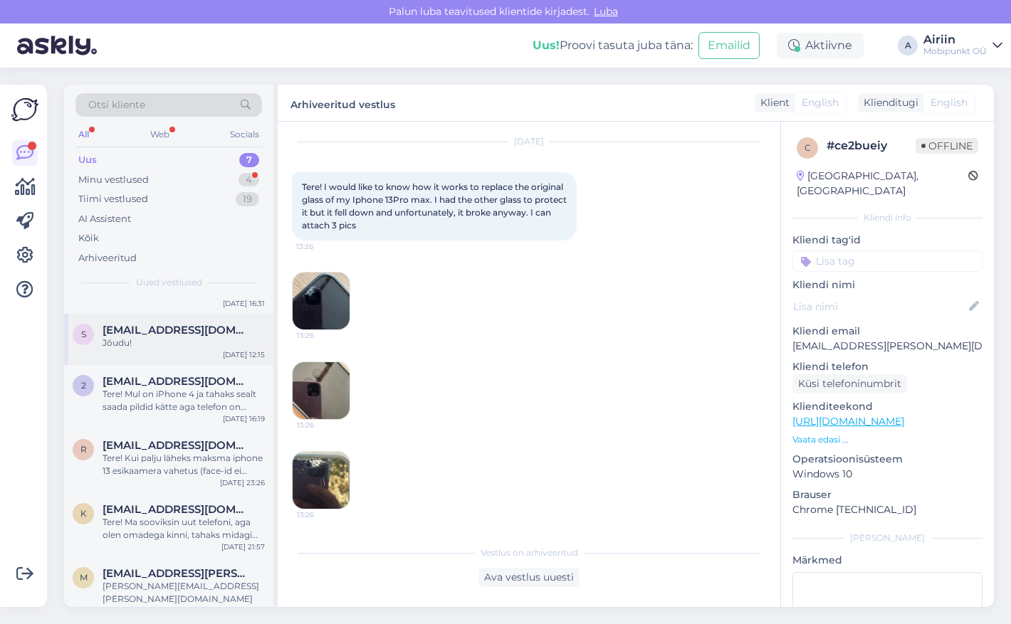
scroll to position [98, 0]
click at [217, 407] on div "Tere! Mul on iPhone 4 ja tahaks sealt saada pildid kätte aga telefon on lukus […" at bounding box center [184, 402] width 162 height 26
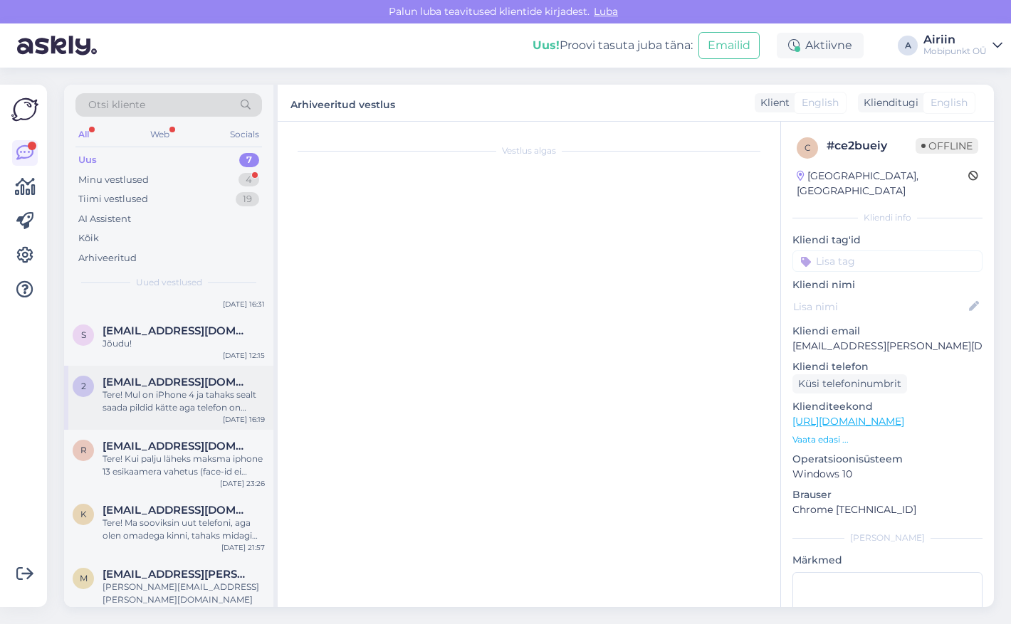
scroll to position [0, 0]
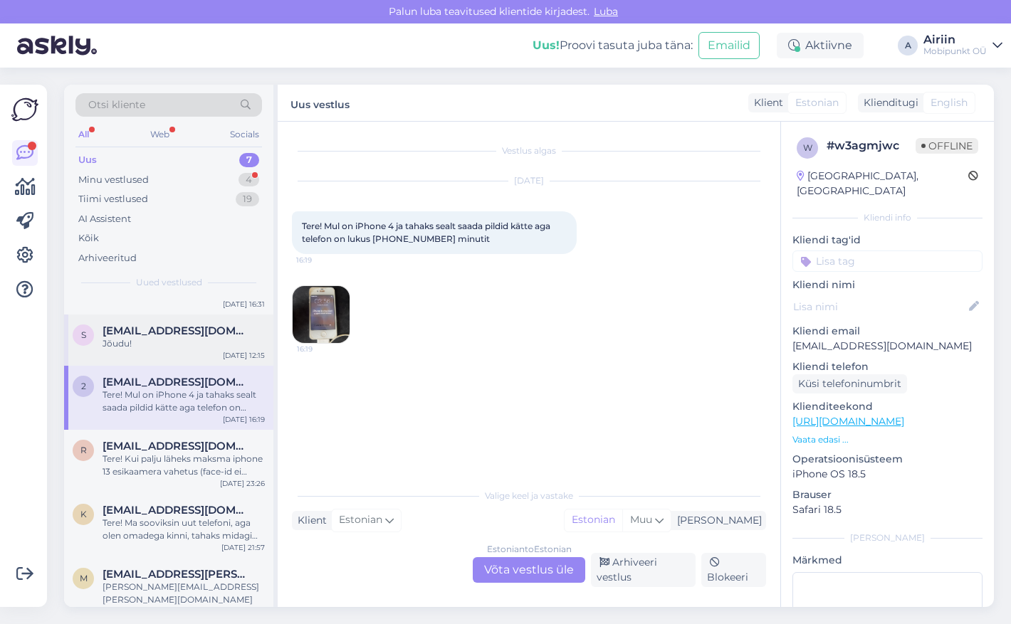
click at [209, 355] on div "s [PERSON_NAME][EMAIL_ADDRESS][DOMAIN_NAME] Jõudu! [DATE] 12:15" at bounding box center [168, 340] width 209 height 51
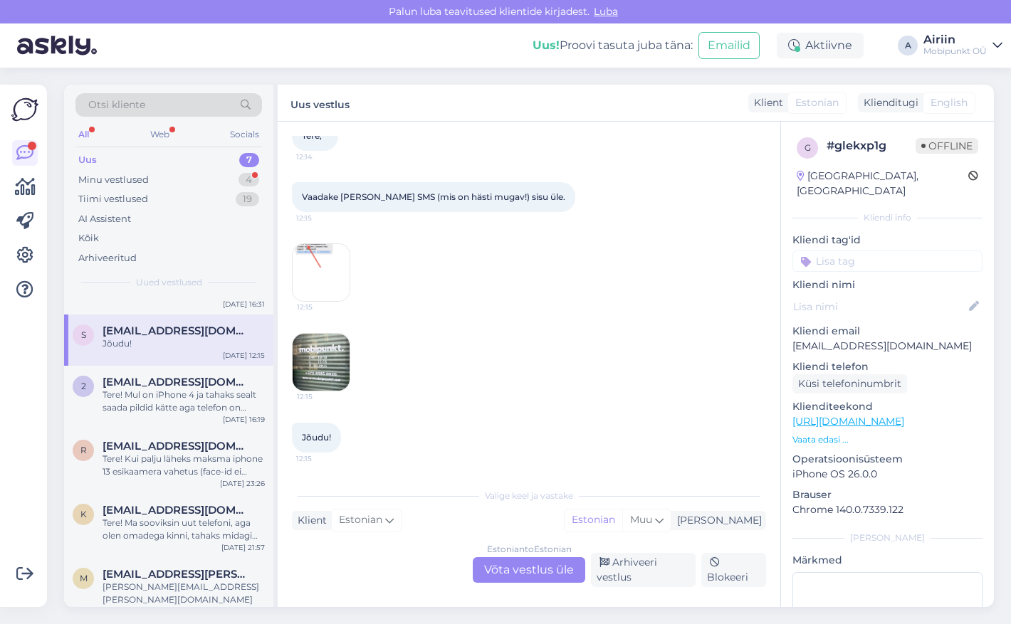
scroll to position [90, 0]
click at [206, 174] on div "Minu vestlused 4" at bounding box center [168, 180] width 187 height 20
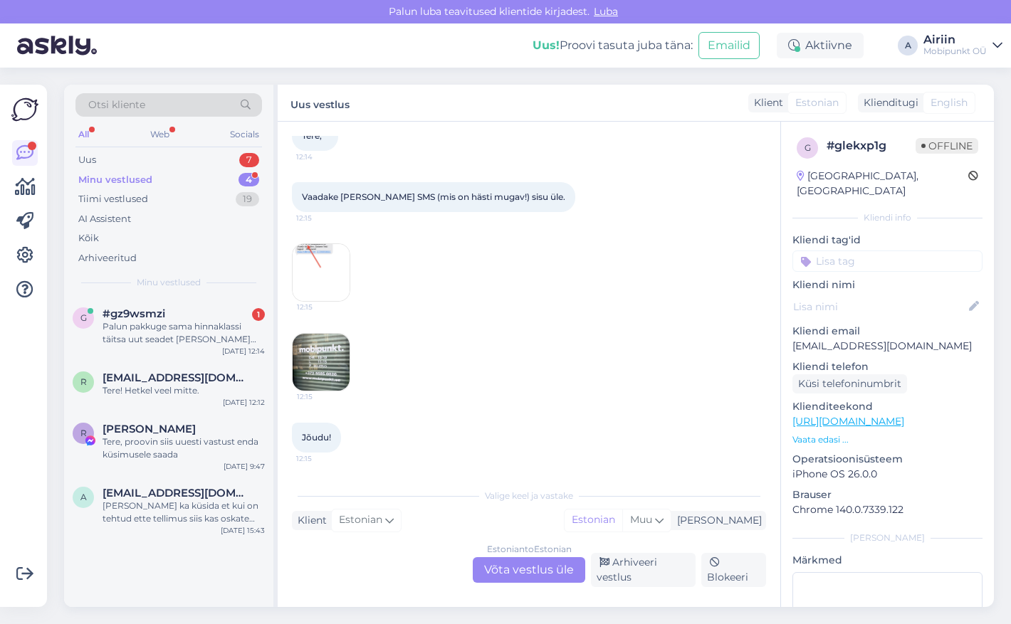
scroll to position [0, 0]
click at [200, 330] on div "Palun pakkuge sama hinnaklassi täitsa uut seadet [PERSON_NAME] osta liiga kalli…" at bounding box center [184, 333] width 162 height 26
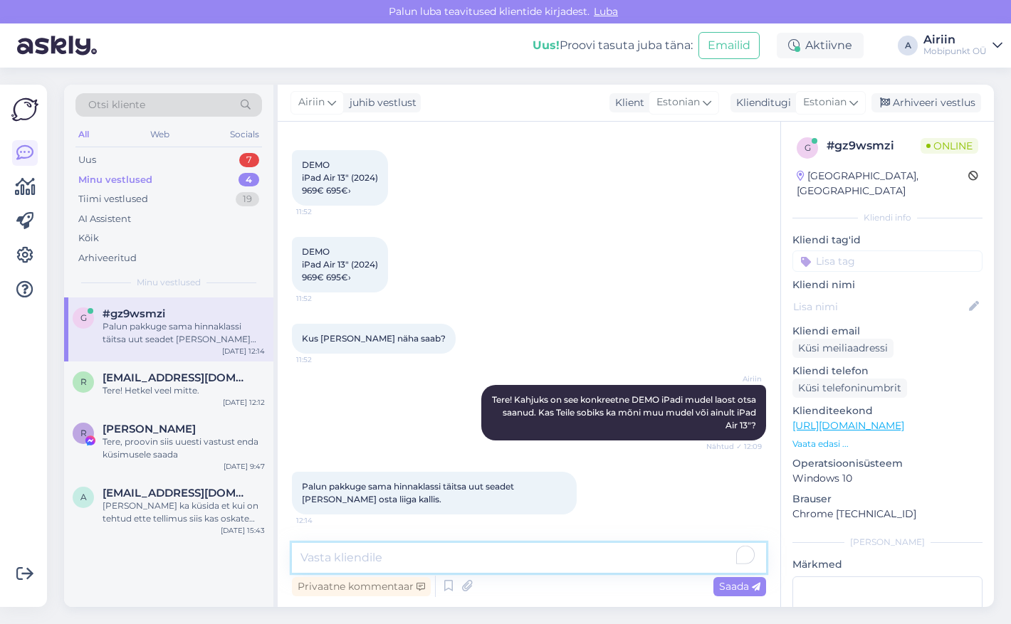
click at [444, 555] on textarea at bounding box center [529, 558] width 474 height 30
paste textarea "[URL][DOMAIN_NAME]"
type textarea "Sama hinnaga oleks näiteks 11" iPad Air [URL][DOMAIN_NAME]"
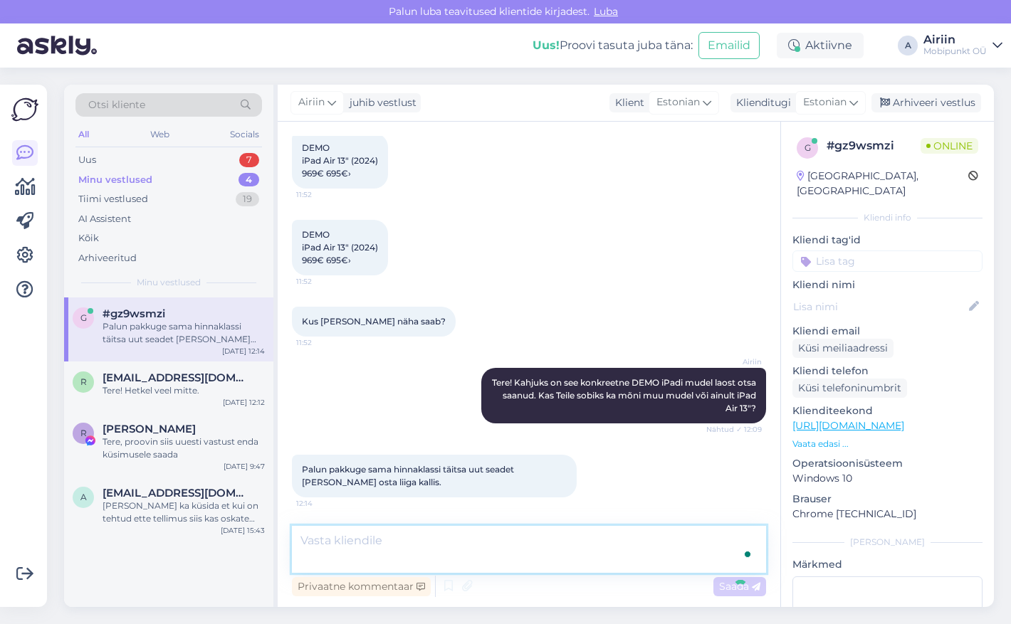
scroll to position [235, 0]
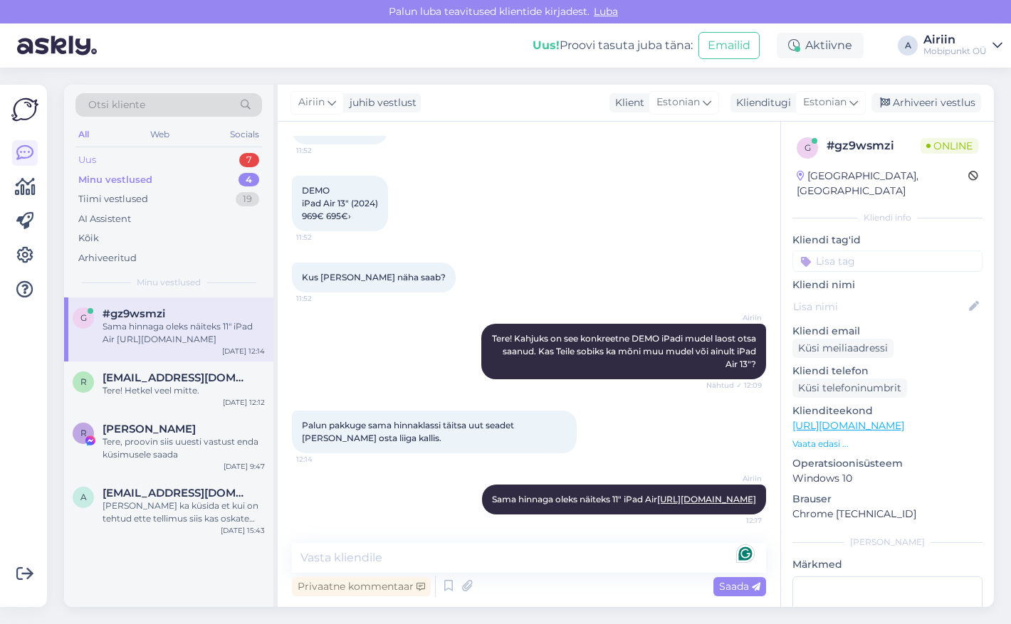
click at [226, 160] on div "Uus 7" at bounding box center [168, 160] width 187 height 20
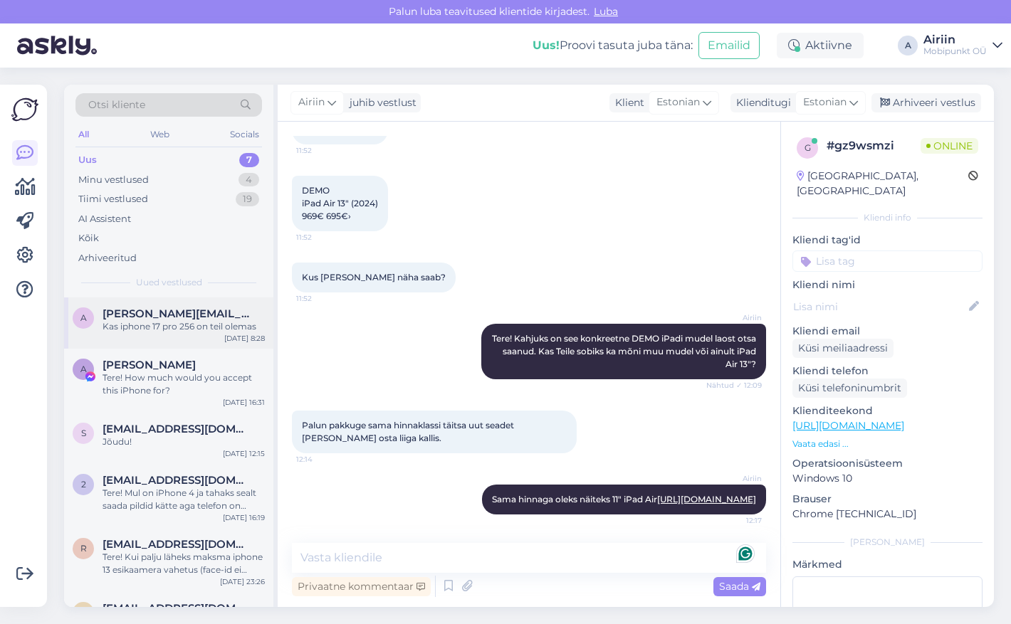
click at [218, 322] on div "Kas iphone 17 pro 256 on teil olemas" at bounding box center [184, 326] width 162 height 13
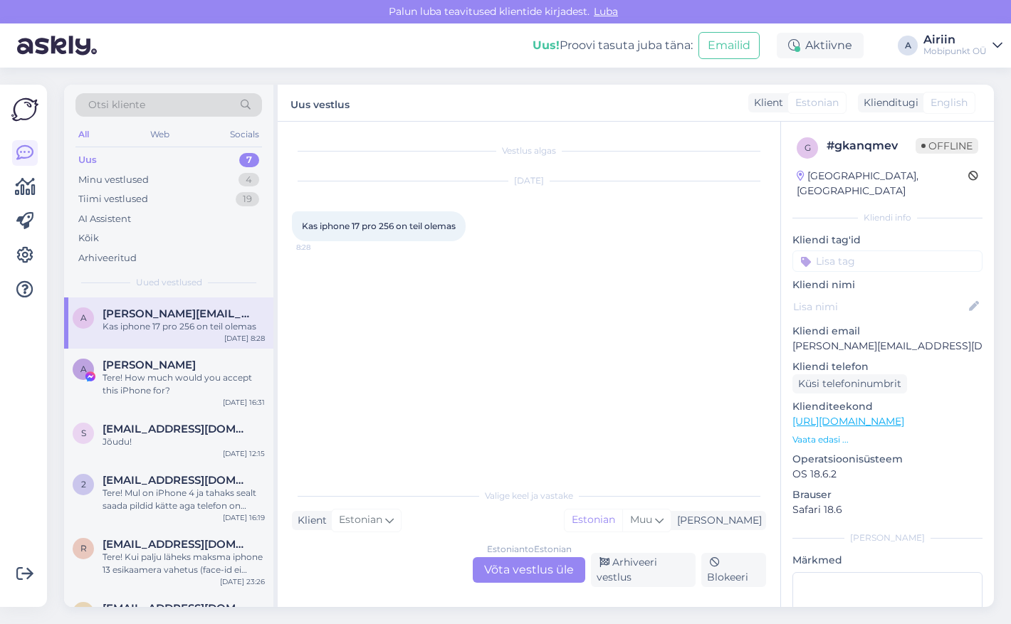
scroll to position [0, 0]
click at [211, 367] on div "[PERSON_NAME]" at bounding box center [184, 365] width 162 height 13
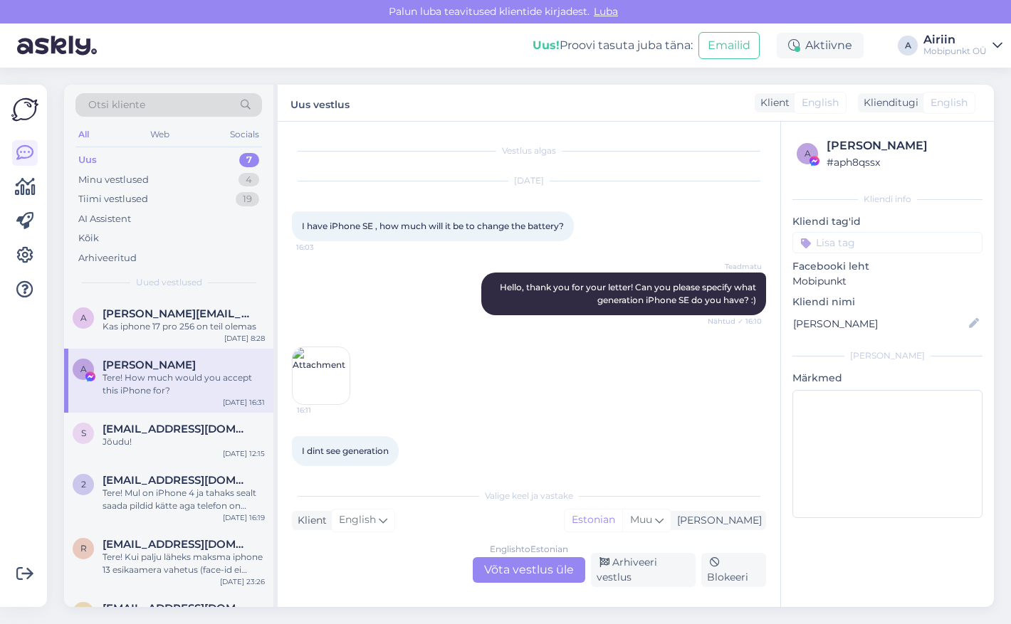
scroll to position [532, 0]
